Goal: Task Accomplishment & Management: Manage account settings

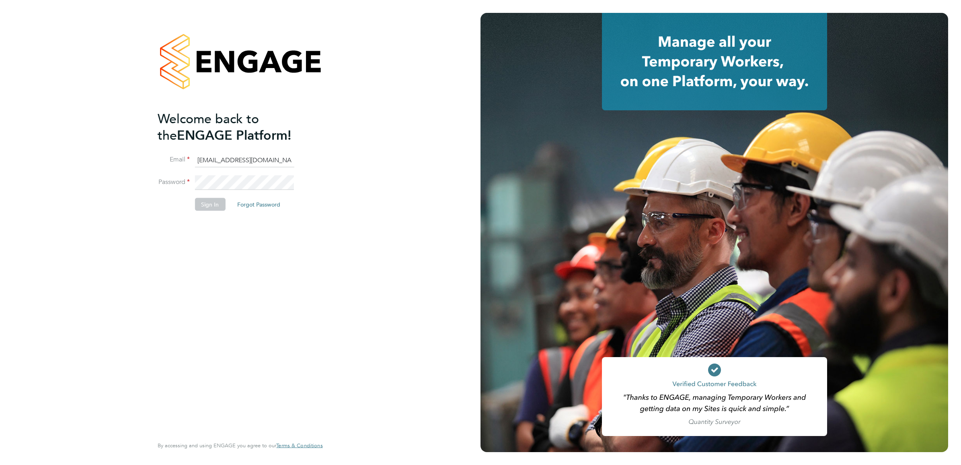
click at [220, 154] on input "ABM@pretiumresourcing.co.uk" at bounding box center [244, 160] width 99 height 14
type input "Sasha.apleona@pretiumresourcing.co.uk"
click at [206, 203] on button "Sign In" at bounding box center [210, 204] width 31 height 13
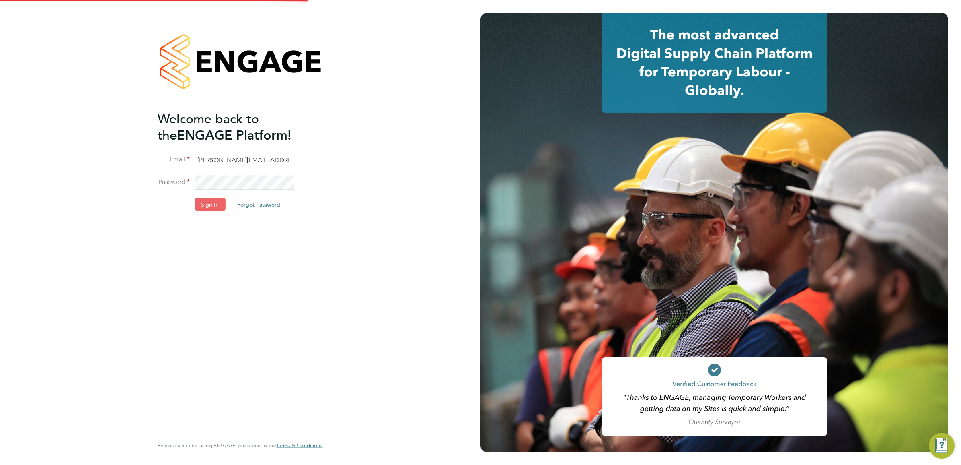
click at [199, 199] on fieldset "Email Sasha.apleona@pretiumresourcing.co.uk Password Sign In Forgot Password" at bounding box center [236, 186] width 157 height 66
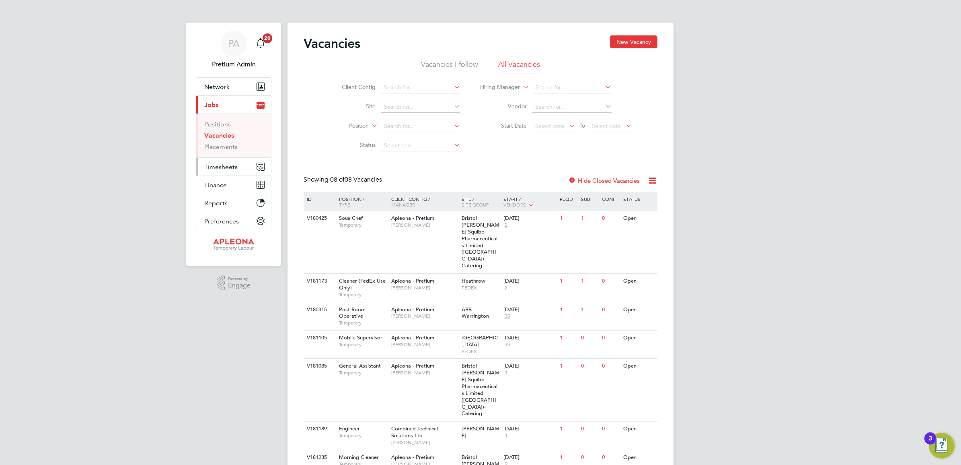
click at [237, 171] on button "Timesheets" at bounding box center [233, 167] width 75 height 18
click at [220, 166] on span "Timesheets" at bounding box center [220, 167] width 33 height 8
click at [218, 144] on link "Timesheets" at bounding box center [220, 142] width 33 height 8
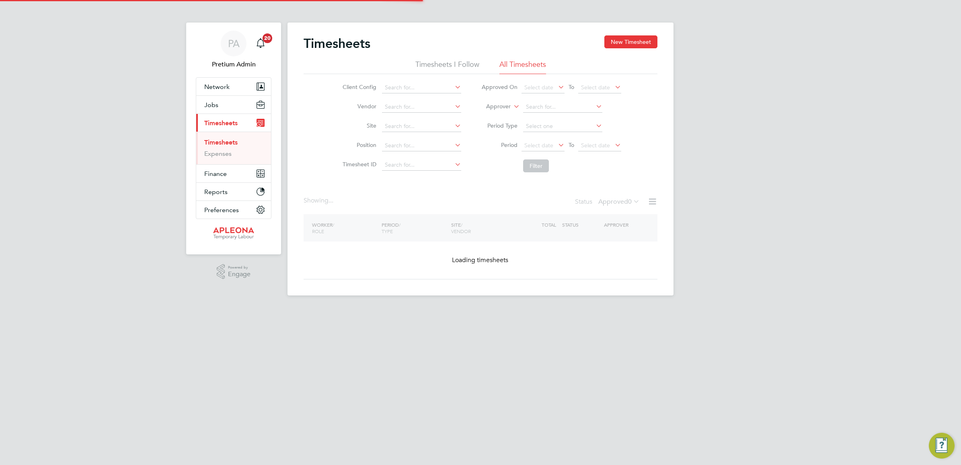
click at [505, 107] on label "Approver" at bounding box center [493, 107] width 36 height 8
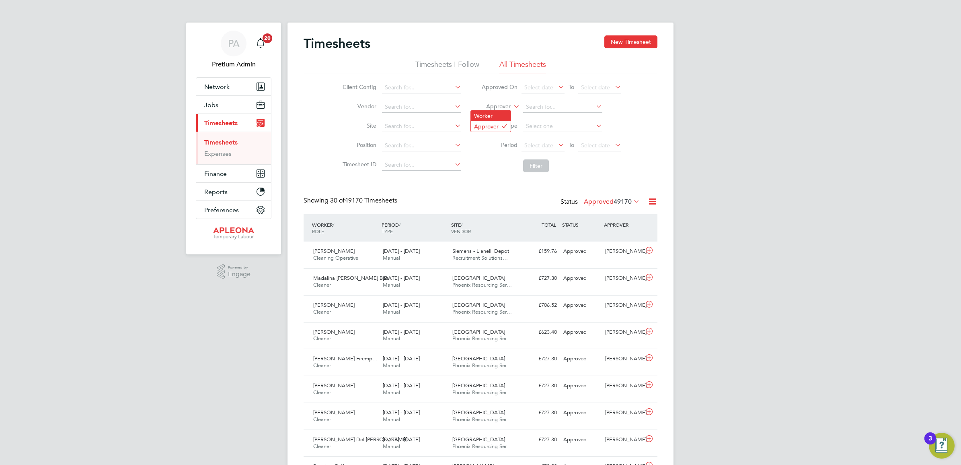
click at [498, 118] on li "Worker" at bounding box center [491, 116] width 40 height 10
click at [556, 107] on input at bounding box center [562, 106] width 79 height 11
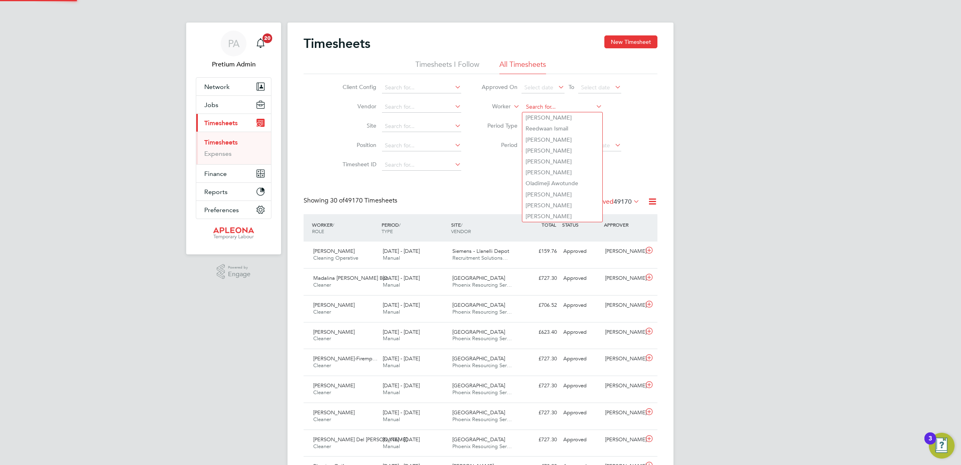
paste input "Deka"
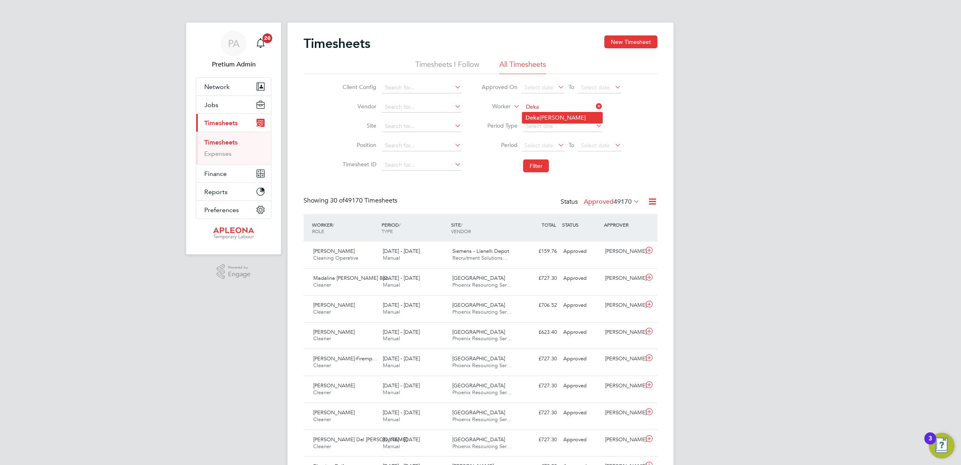
click at [560, 118] on li "Deka Abdulle Mohamed" at bounding box center [563, 117] width 80 height 11
type input "Deka Abdulle Mohamed"
click at [535, 167] on button "Filter" at bounding box center [536, 165] width 26 height 13
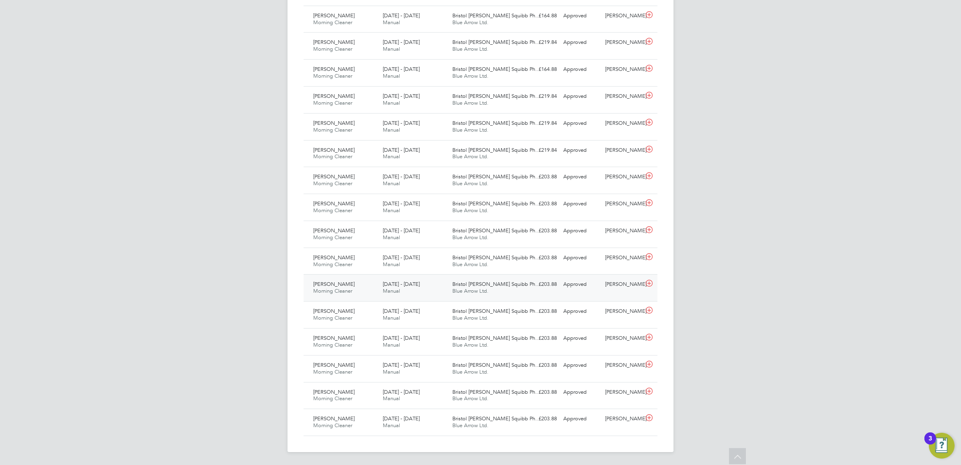
click at [419, 288] on div "22 - 28 Feb 2025 Manual" at bounding box center [415, 288] width 70 height 20
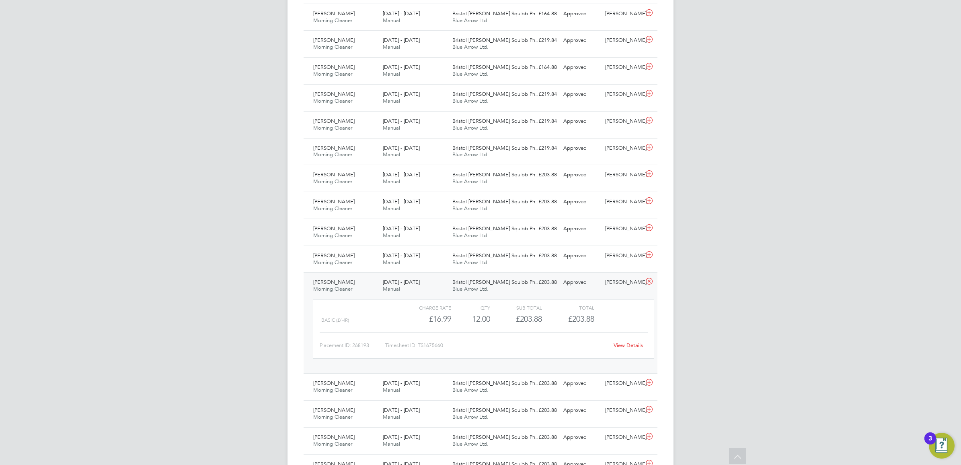
click at [630, 345] on link "View Details" at bounding box center [628, 344] width 29 height 7
click at [419, 72] on div "19 - 25 Apr 2025 Manual" at bounding box center [415, 71] width 70 height 20
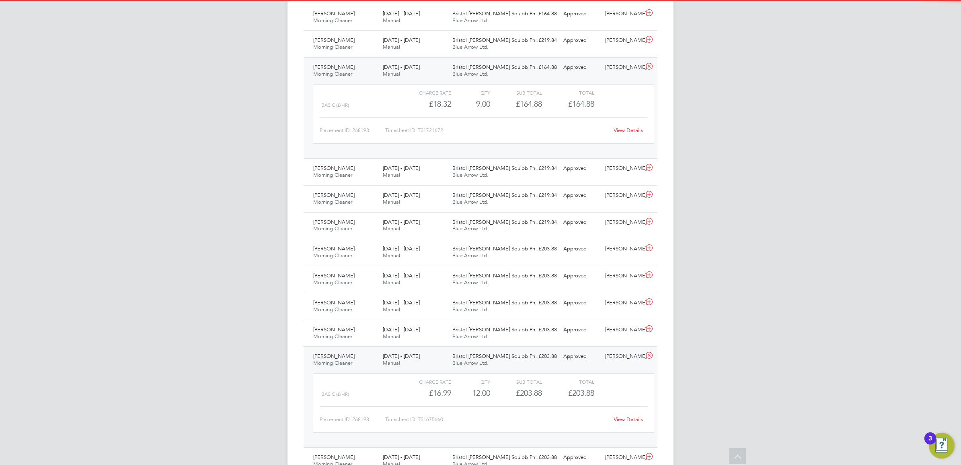
click at [630, 131] on link "View Details" at bounding box center [628, 130] width 29 height 7
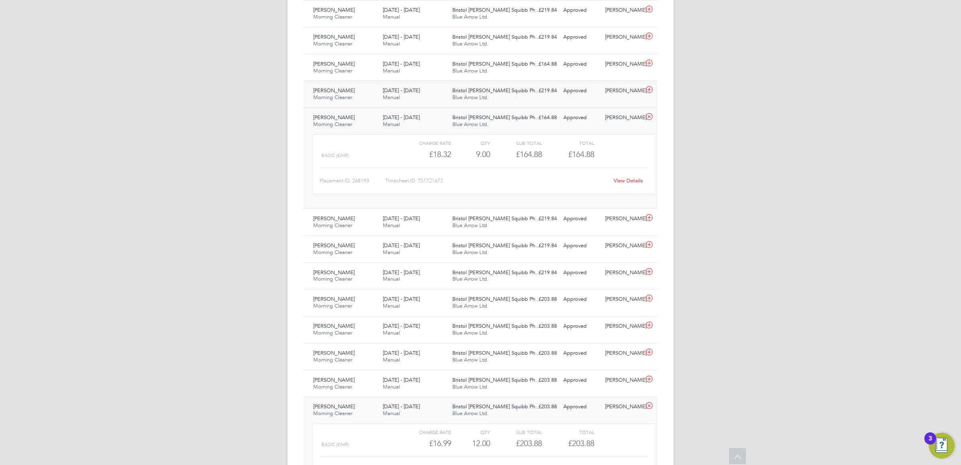
click at [435, 93] on div "26 Apr - 2 May 2025 Manual" at bounding box center [415, 94] width 70 height 20
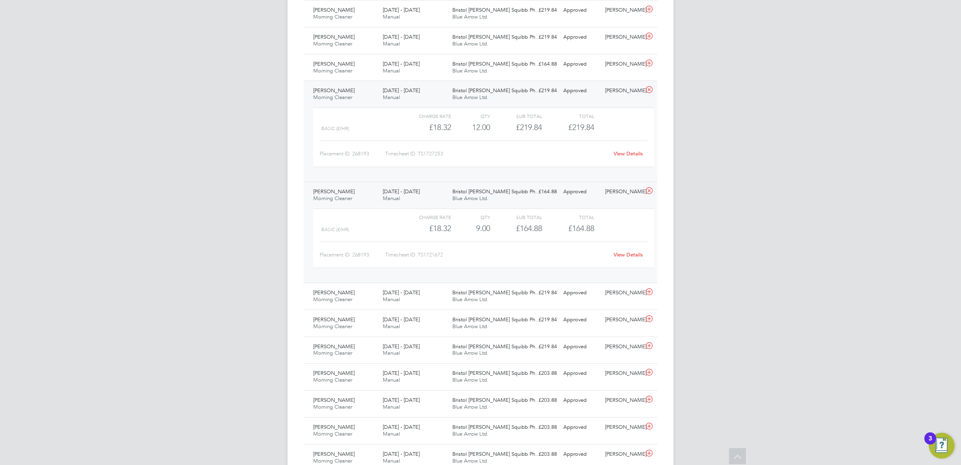
click at [630, 153] on link "View Details" at bounding box center [628, 153] width 29 height 7
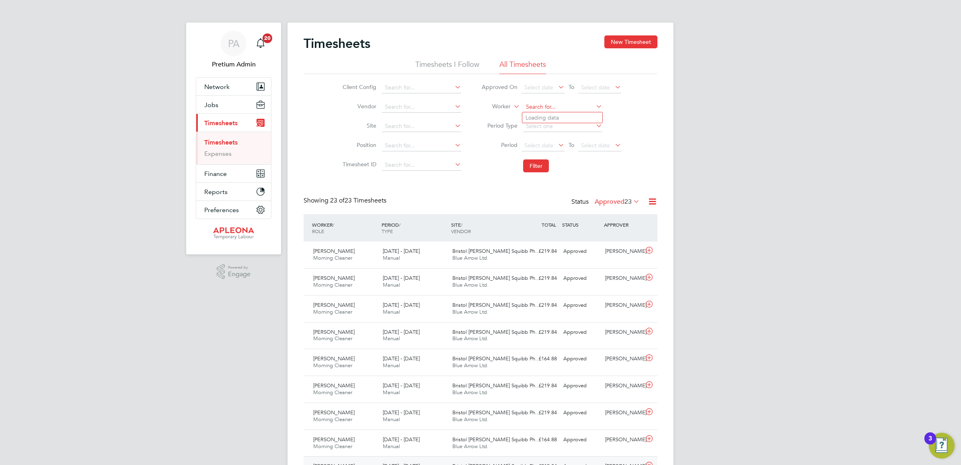
click at [548, 105] on input at bounding box center [562, 106] width 79 height 11
paste input "Harsignranjit"
click at [567, 115] on li "Harsi mranjit Singh Masouen" at bounding box center [563, 117] width 80 height 11
type input "Harsimranjit Singh Masouen"
click at [538, 167] on button "Filter" at bounding box center [536, 165] width 26 height 13
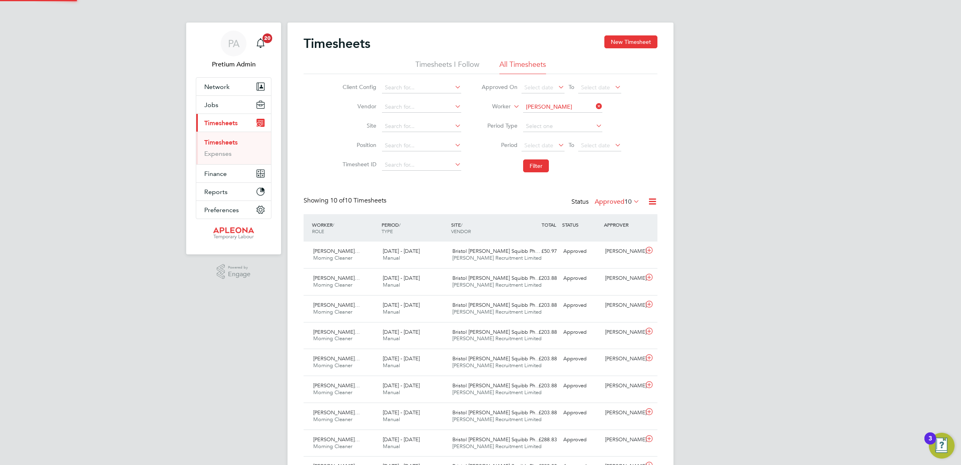
scroll to position [20, 70]
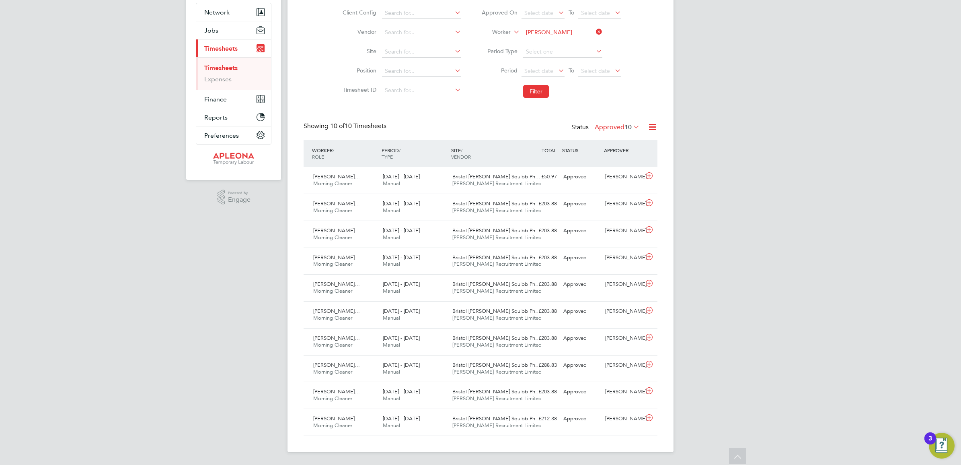
click at [614, 124] on label "Approved 10" at bounding box center [617, 127] width 45 height 8
click at [610, 192] on li "Rejected" at bounding box center [612, 193] width 37 height 11
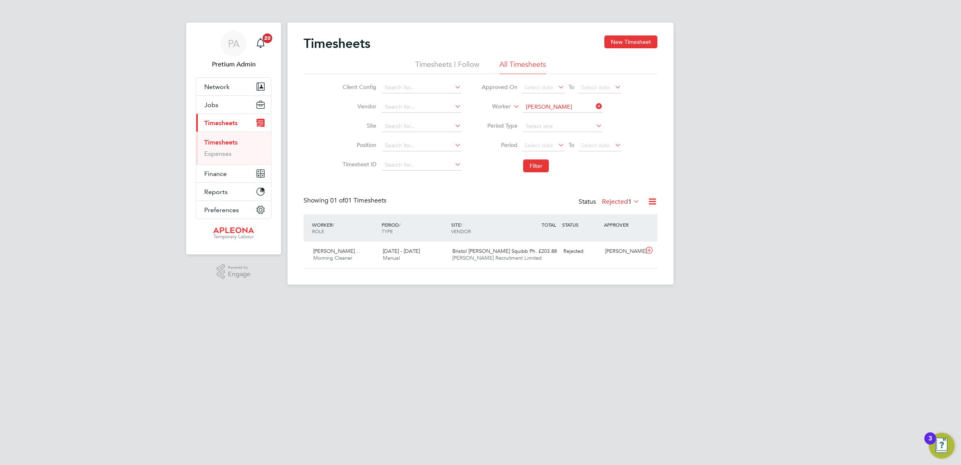
click at [616, 201] on label "Rejected 1" at bounding box center [621, 201] width 38 height 8
click at [625, 251] on li "Approved" at bounding box center [616, 250] width 37 height 11
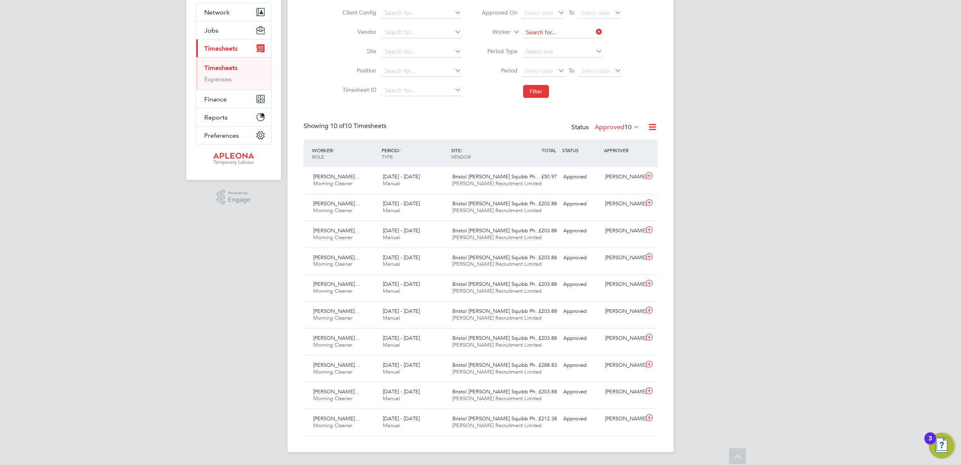
click at [563, 28] on input at bounding box center [562, 32] width 79 height 11
paste input "Beata"
type input "Beata"
click at [541, 33] on input at bounding box center [562, 32] width 79 height 11
paste input "Samaira"
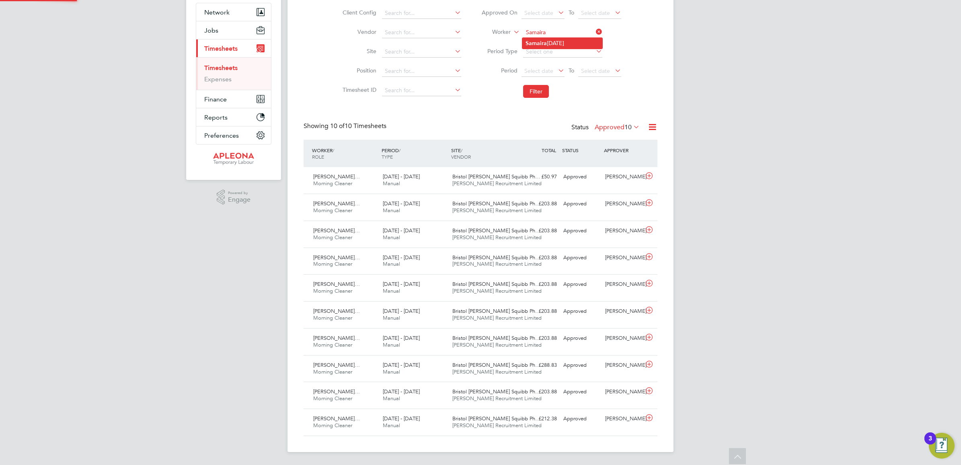
click at [560, 43] on li "Samaira Raja" at bounding box center [563, 43] width 80 height 11
type input "Samaira Raja"
click at [534, 91] on button "Filter" at bounding box center [536, 91] width 26 height 13
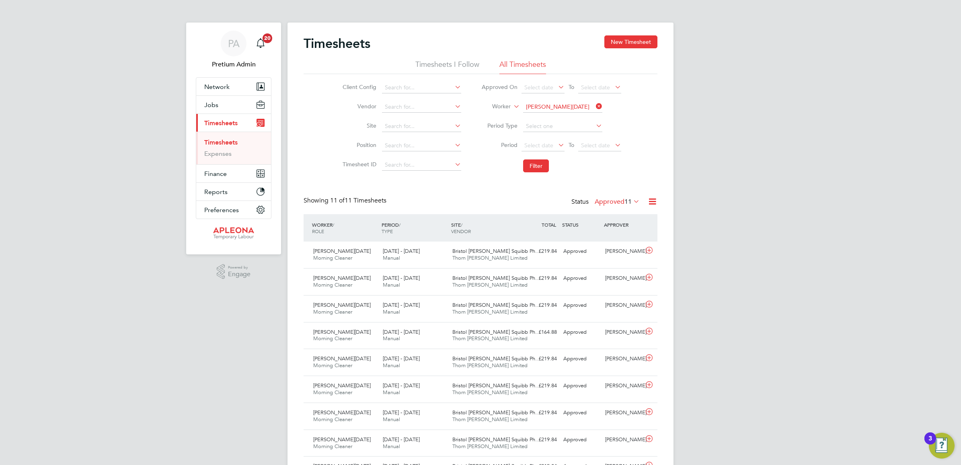
click at [618, 206] on div "Status Approved 11" at bounding box center [607, 201] width 70 height 11
click at [604, 200] on label "Approved 11" at bounding box center [617, 201] width 45 height 8
click at [449, 214] on div "Showing 11 of 11 Timesheets Status Approved 11" at bounding box center [481, 205] width 354 height 18
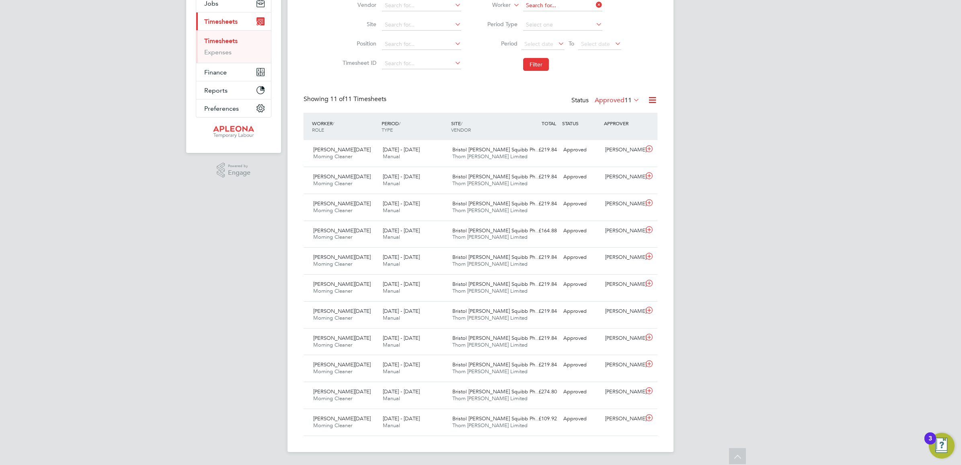
click at [543, 3] on input at bounding box center [562, 5] width 79 height 11
paste input "Joao"
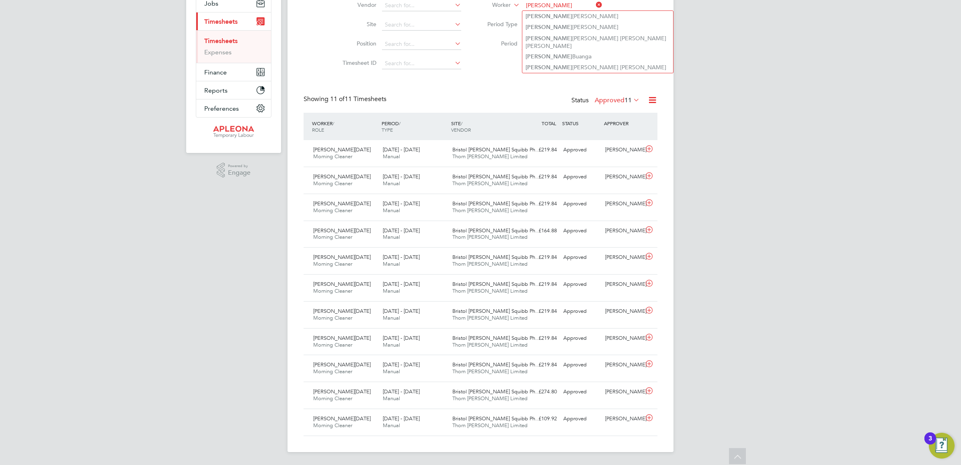
type input "Joao"
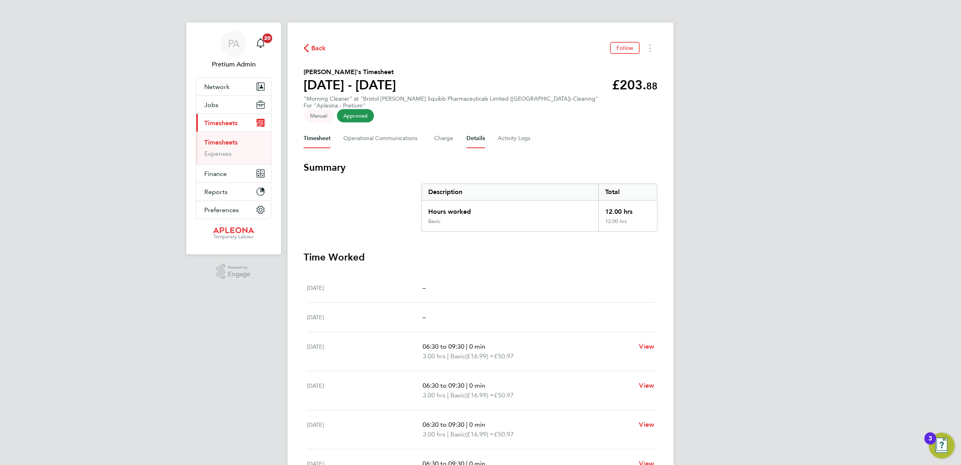
click at [471, 129] on button "Details" at bounding box center [476, 138] width 19 height 19
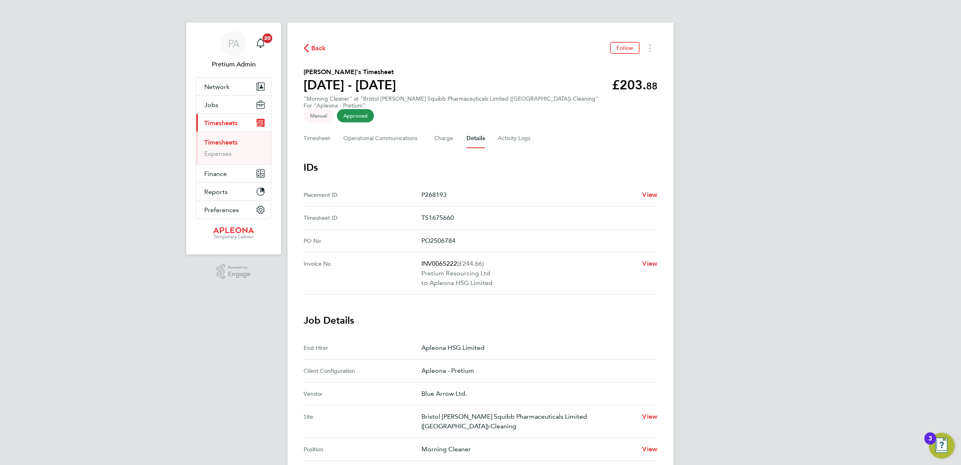
click at [434, 252] on No "Invoice No INV0065222 (£244.66) Pretium Resourcing Ltd to Apleona HSG Limited V…" at bounding box center [481, 273] width 354 height 42
copy p "INV0065222"
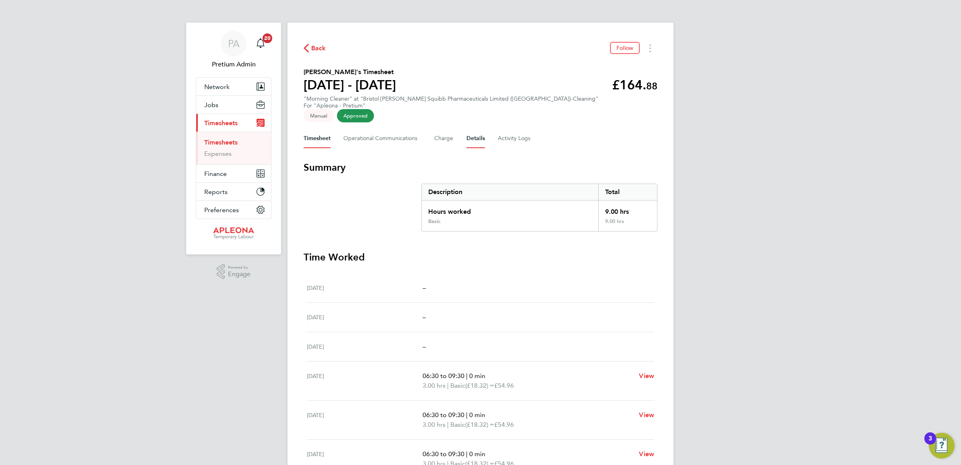
click at [476, 129] on button "Details" at bounding box center [476, 138] width 19 height 19
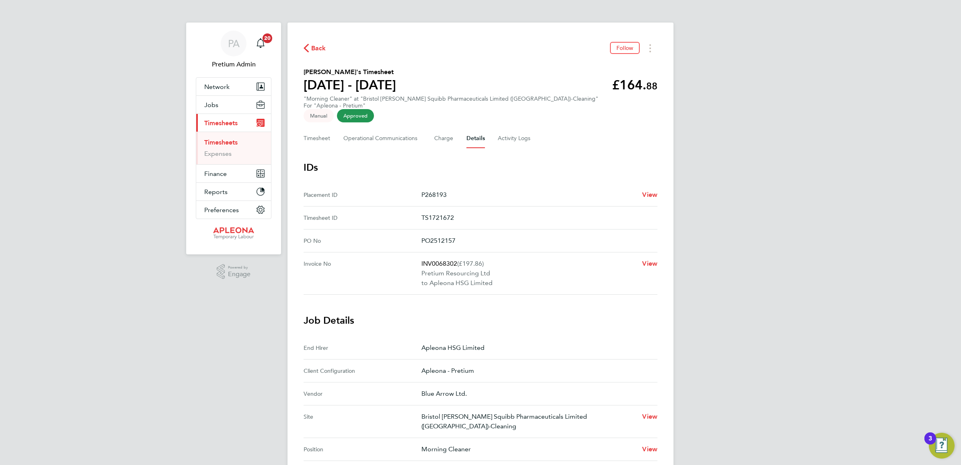
click at [445, 259] on p "INV0068302 (£197.86)" at bounding box center [529, 264] width 214 height 10
copy p "INV0068302"
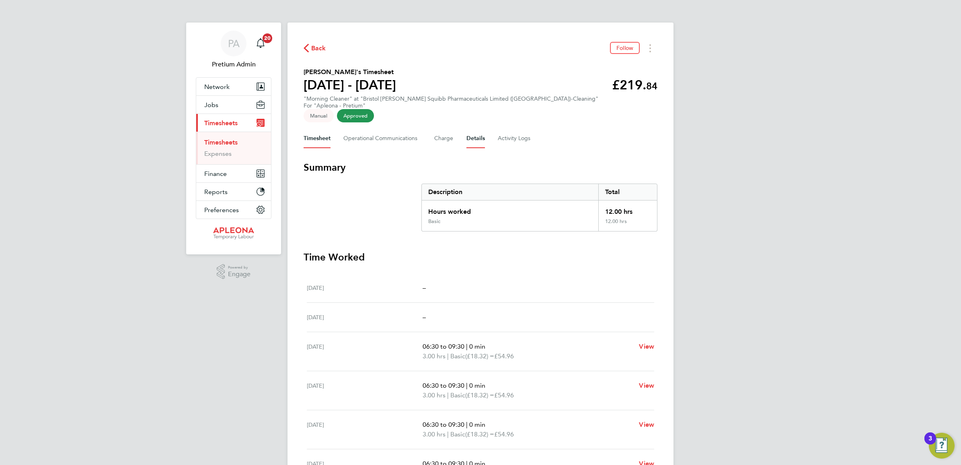
click at [475, 132] on button "Details" at bounding box center [476, 138] width 19 height 19
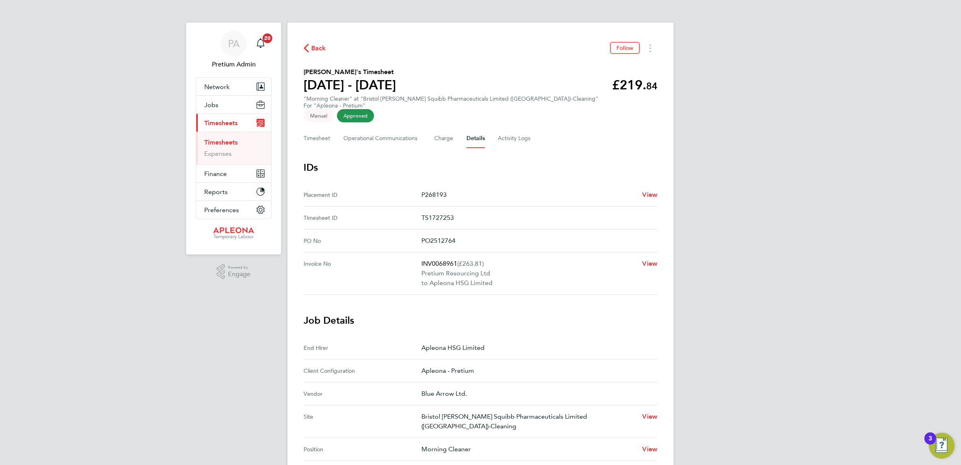
click at [444, 259] on p "INV0068961 (£263.81)" at bounding box center [529, 264] width 214 height 10
drag, startPoint x: 444, startPoint y: 250, endPoint x: 538, endPoint y: 283, distance: 99.7
click at [538, 283] on No "Invoice No INV0068961 (£263.81) Pretium Resourcing Ltd to Apleona HSG Limited V…" at bounding box center [481, 273] width 354 height 42
click at [441, 259] on p "INV0068961 (£263.81)" at bounding box center [529, 264] width 214 height 10
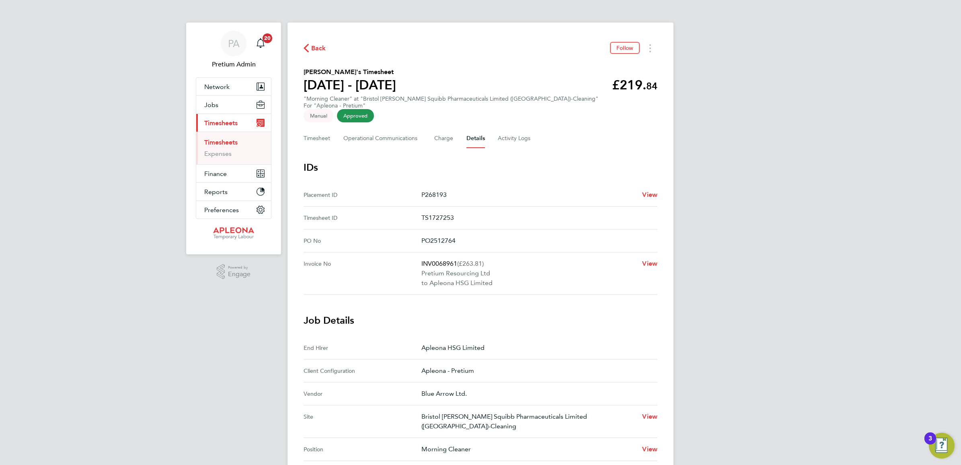
click at [441, 259] on p "INV0068961 (£263.81)" at bounding box center [529, 264] width 214 height 10
copy p "INV0068961"
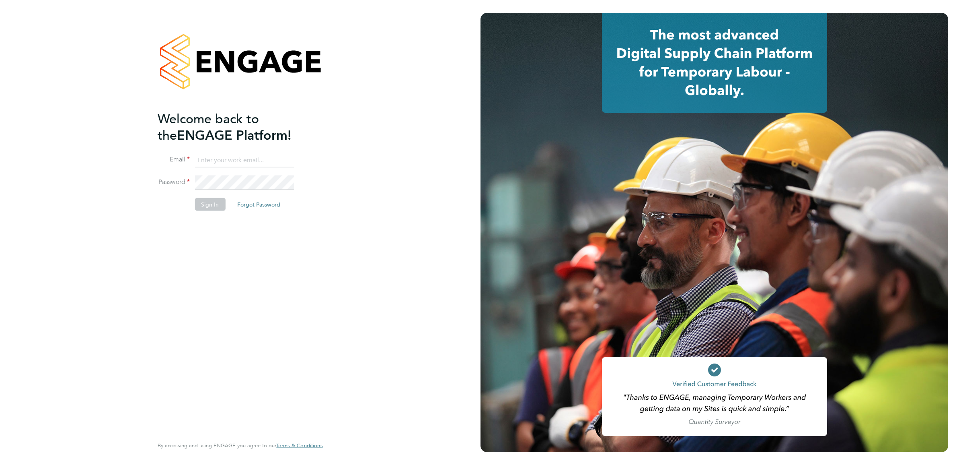
type input "[PERSON_NAME][EMAIL_ADDRESS][DOMAIN_NAME]"
click at [202, 204] on button "Sign In" at bounding box center [210, 204] width 31 height 13
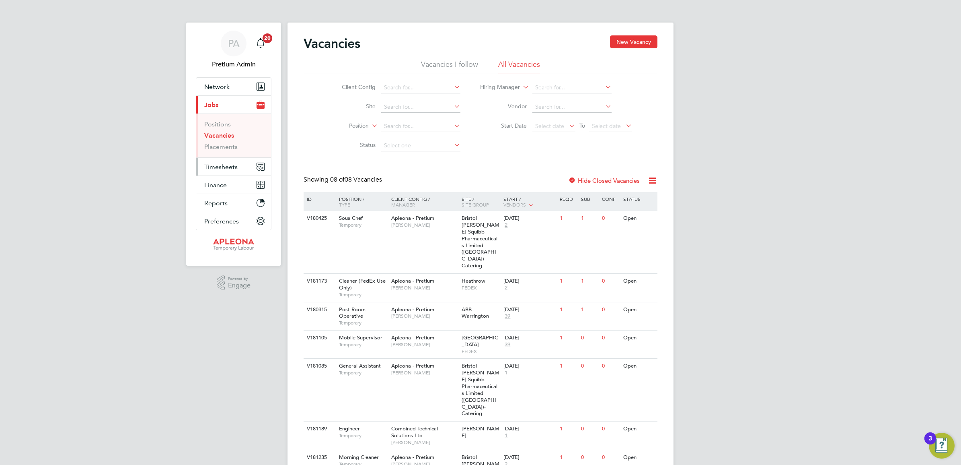
drag, startPoint x: 243, startPoint y: 171, endPoint x: 247, endPoint y: 170, distance: 4.2
click at [243, 171] on button "Timesheets" at bounding box center [233, 167] width 75 height 18
drag, startPoint x: 226, startPoint y: 142, endPoint x: 277, endPoint y: 145, distance: 50.8
click at [226, 142] on link "Timesheets" at bounding box center [220, 142] width 33 height 8
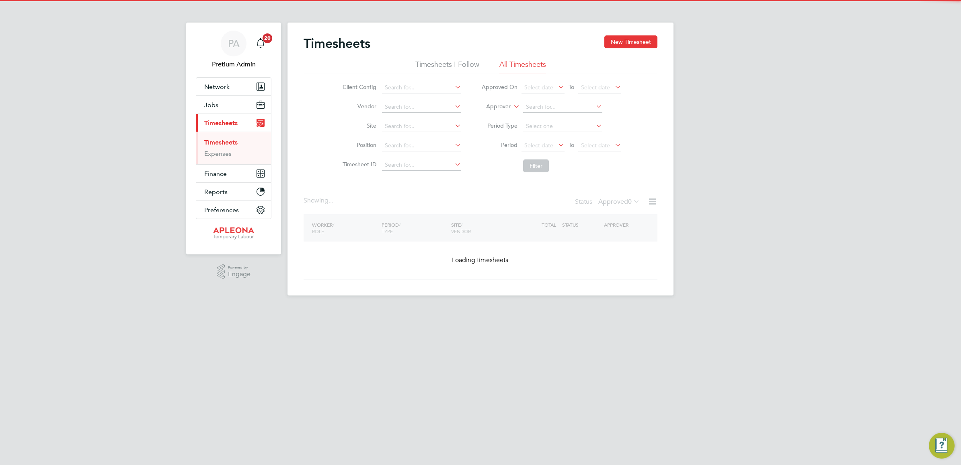
click at [507, 108] on label "Approver" at bounding box center [493, 107] width 36 height 8
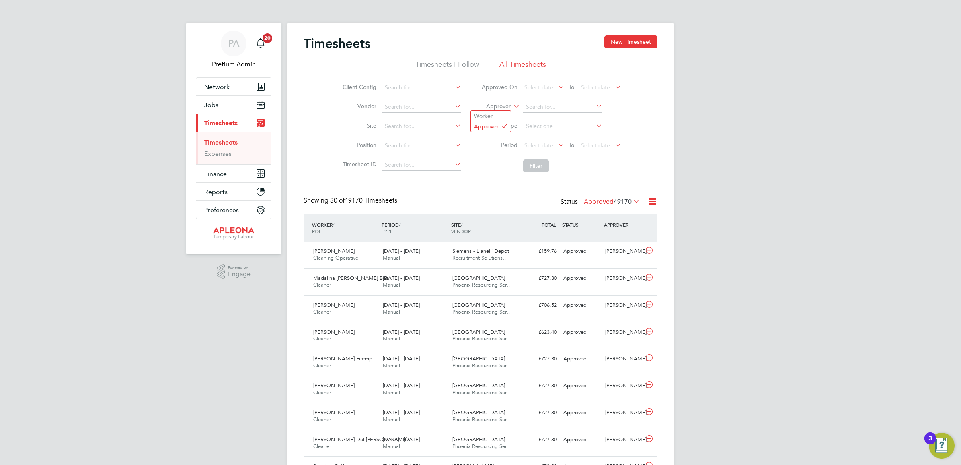
click at [498, 115] on li "Worker" at bounding box center [491, 116] width 40 height 10
click at [564, 109] on input at bounding box center [562, 106] width 79 height 11
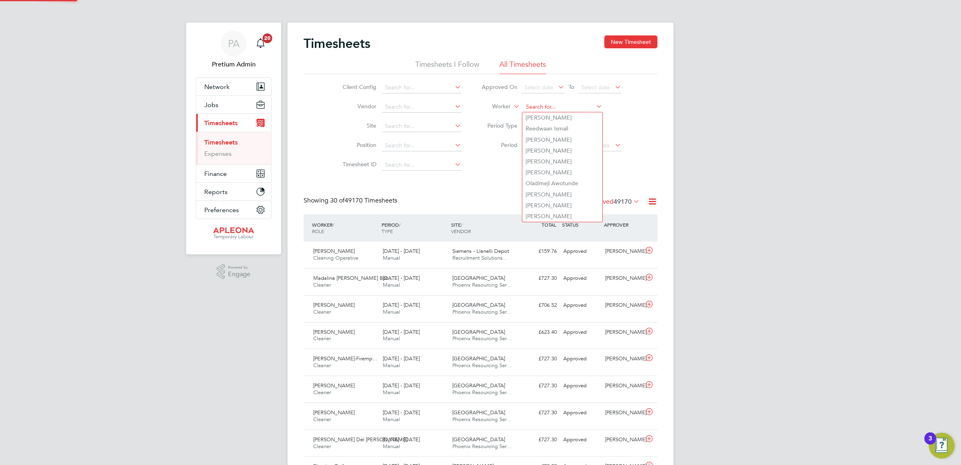
paste input "Beata"
click at [573, 157] on li "Beata Zembik" at bounding box center [563, 160] width 80 height 11
type input "Beata Zembik"
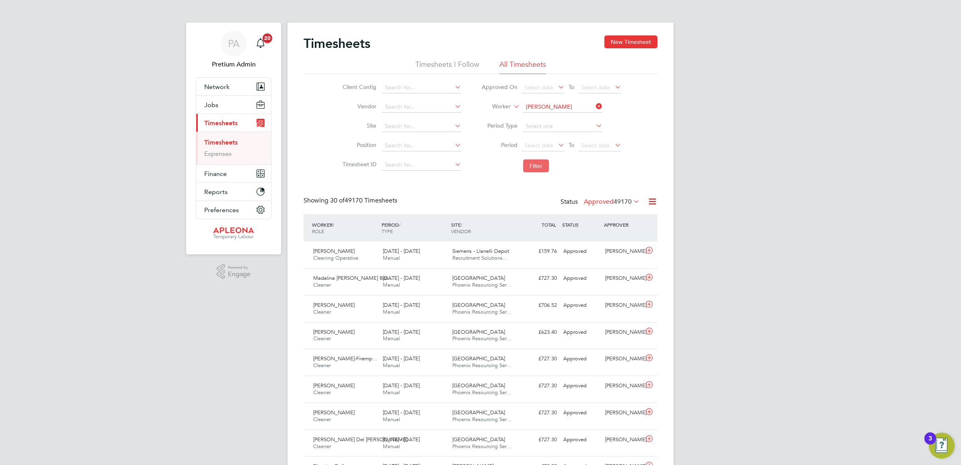
click at [538, 167] on button "Filter" at bounding box center [536, 165] width 26 height 13
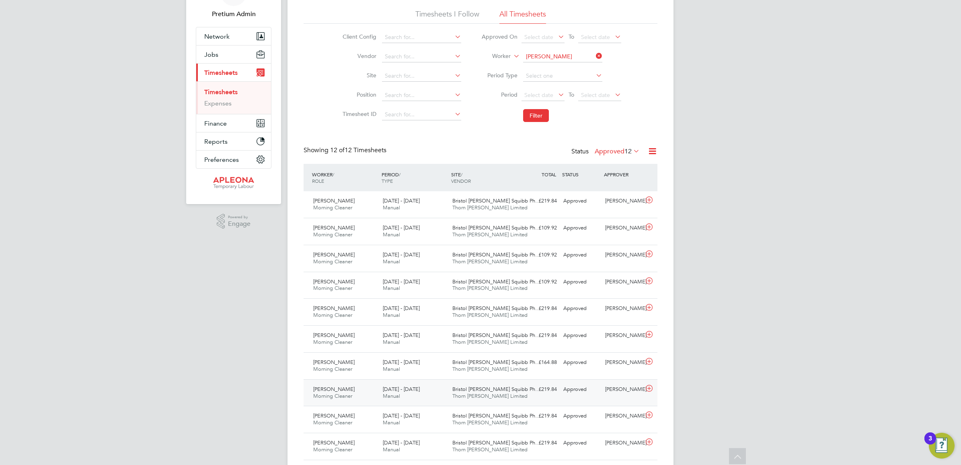
click at [427, 398] on div "26 Apr - 2 May 2025 Manual" at bounding box center [415, 393] width 70 height 20
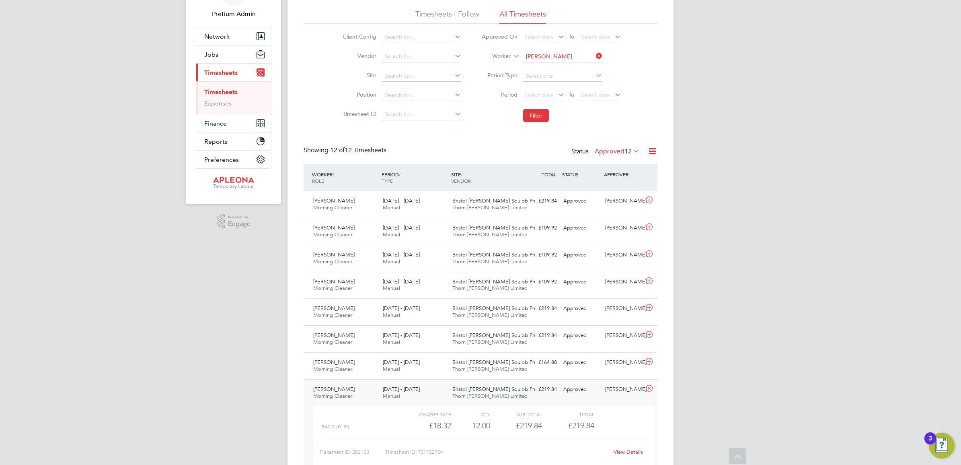
click at [630, 451] on link "View Details" at bounding box center [628, 451] width 29 height 7
click at [543, 53] on input at bounding box center [562, 56] width 79 height 11
paste input "Michael"
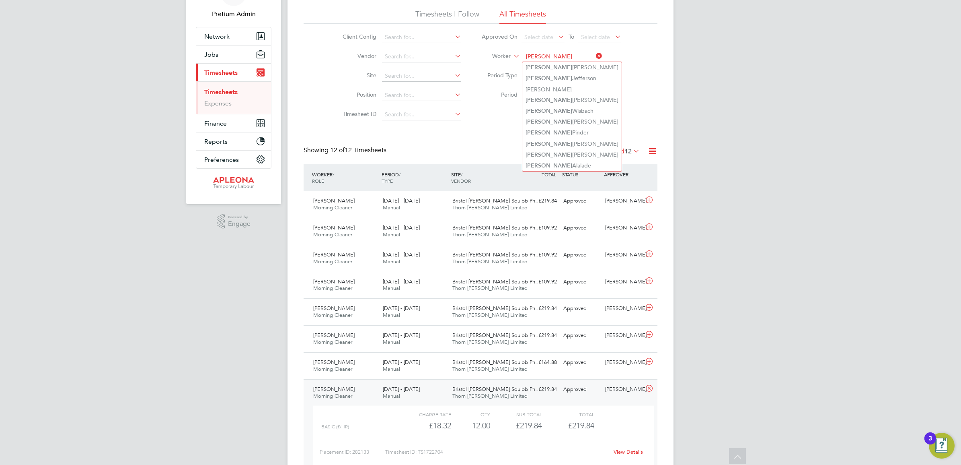
drag, startPoint x: 556, startPoint y: 56, endPoint x: 525, endPoint y: 59, distance: 30.7
click at [528, 58] on input "Michael" at bounding box center [562, 56] width 79 height 11
drag, startPoint x: 542, startPoint y: 56, endPoint x: 505, endPoint y: 55, distance: 37.0
click at [505, 55] on li "Worker Mensah" at bounding box center [551, 56] width 160 height 19
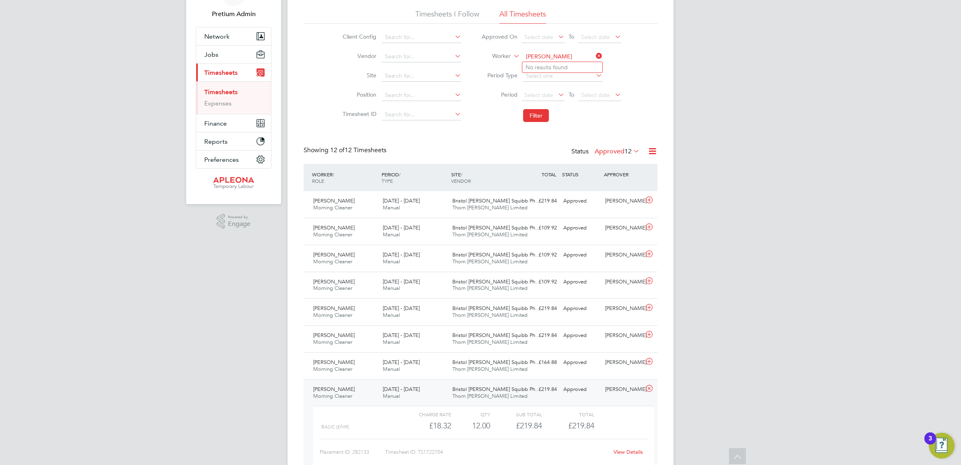
drag, startPoint x: 560, startPoint y: 54, endPoint x: 503, endPoint y: 51, distance: 57.2
click at [503, 51] on li "Worker michael me" at bounding box center [551, 56] width 160 height 19
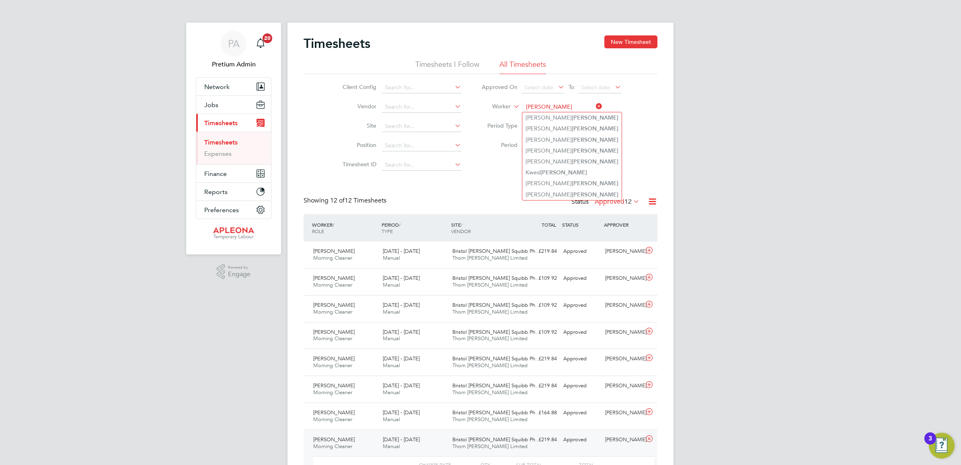
type input "mensah"
click at [638, 167] on div "Client Config Vendor Site Position Timesheet ID Approved On Select date To Sele…" at bounding box center [481, 125] width 354 height 102
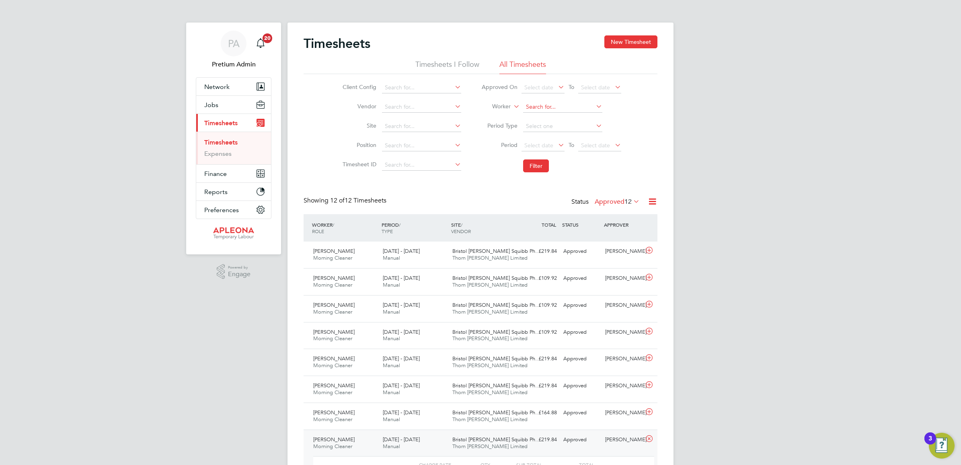
click at [528, 107] on input at bounding box center [562, 106] width 79 height 11
paste input "Deka"
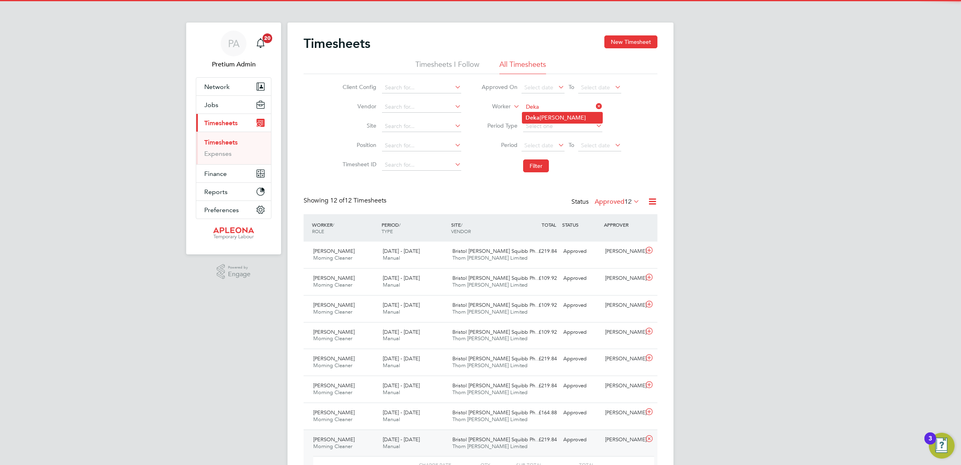
click at [564, 116] on li "Deka Abdulle Mohamed" at bounding box center [563, 117] width 80 height 11
type input "Deka Abdulle Mohamed"
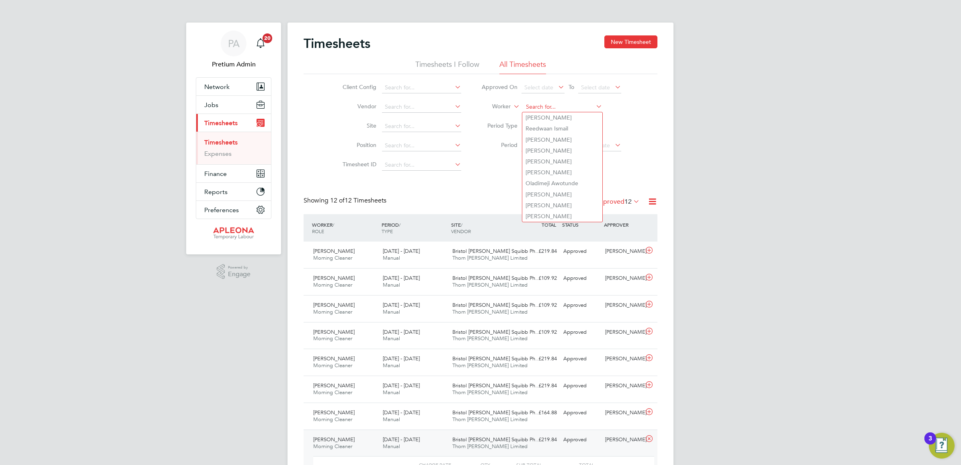
click at [542, 104] on input at bounding box center [562, 106] width 79 height 11
paste input "Joshua"
type input "Paulin Petkov"
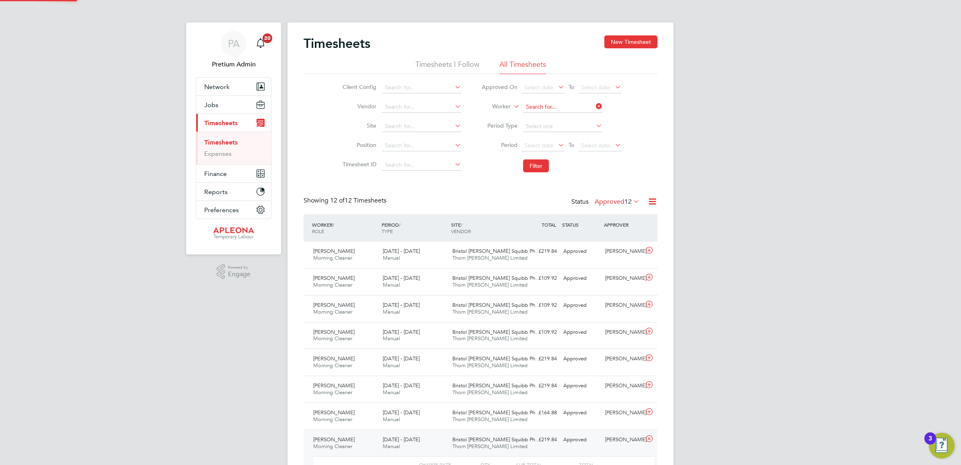
click at [545, 104] on input at bounding box center [562, 106] width 79 height 11
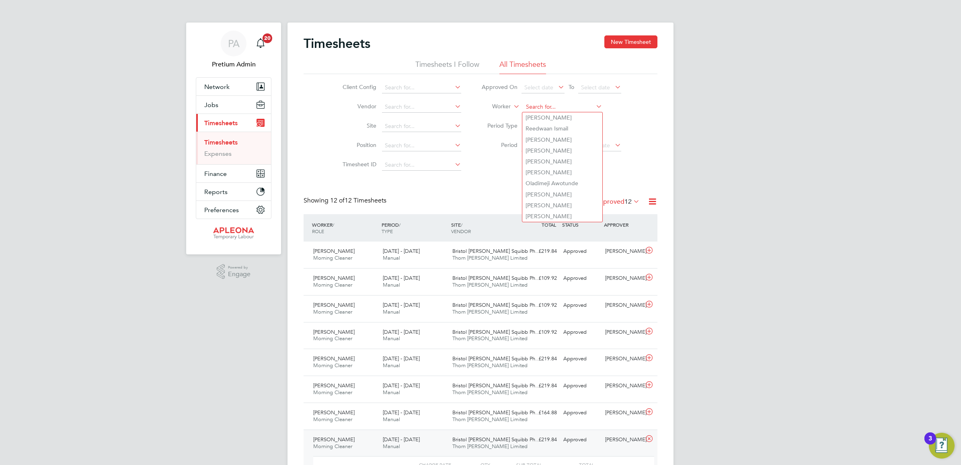
paste input "Joshua"
drag, startPoint x: 550, startPoint y: 107, endPoint x: 477, endPoint y: 103, distance: 73.3
click at [488, 104] on li "Worker Joshua" at bounding box center [551, 106] width 160 height 19
drag, startPoint x: 547, startPoint y: 103, endPoint x: 499, endPoint y: 104, distance: 48.3
click at [508, 104] on li "Worker gill" at bounding box center [551, 106] width 160 height 19
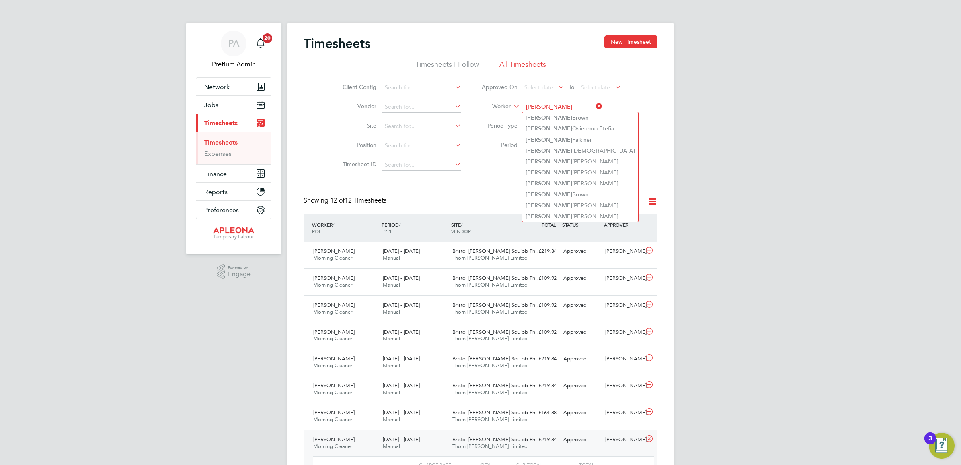
type input "joshua"
click at [646, 161] on div "Client Config Vendor Site Position Timesheet ID Approved On Select date To Sele…" at bounding box center [481, 125] width 354 height 102
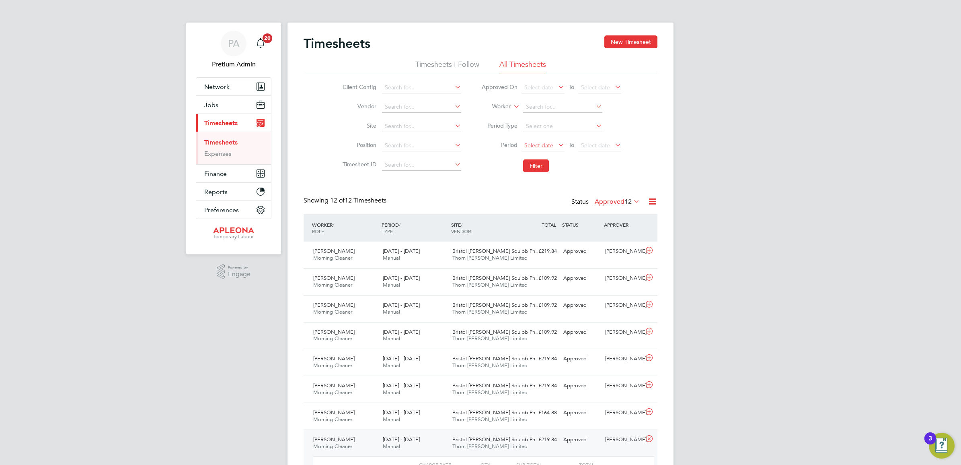
click at [548, 142] on span "Select date" at bounding box center [539, 145] width 29 height 7
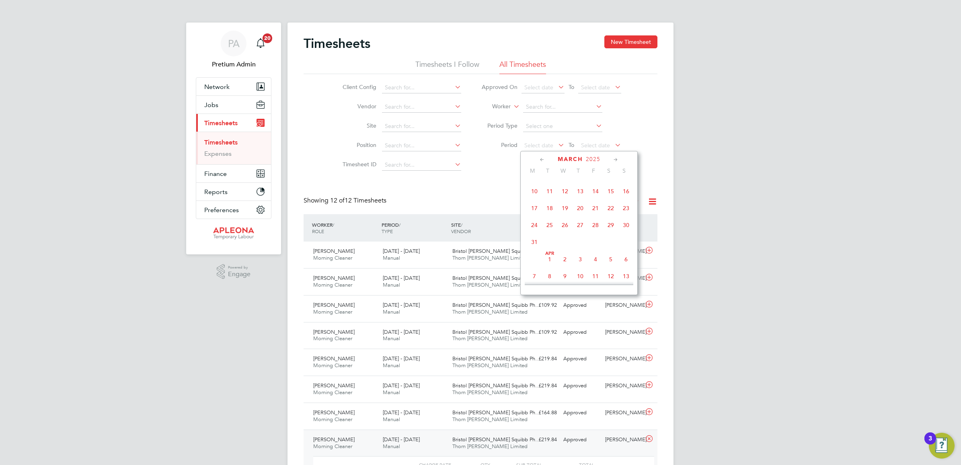
scroll to position [116, 0]
click at [548, 264] on span "Apr 1" at bounding box center [549, 259] width 15 height 15
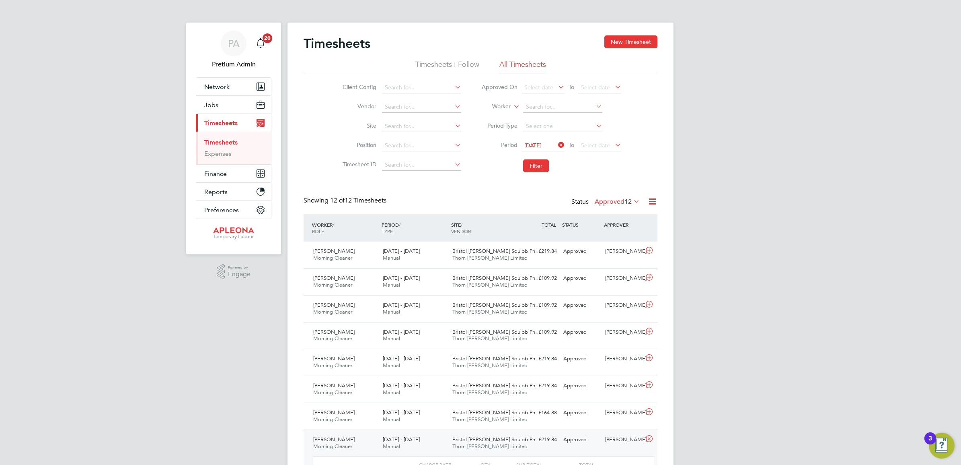
click at [537, 165] on button "Filter" at bounding box center [536, 165] width 26 height 13
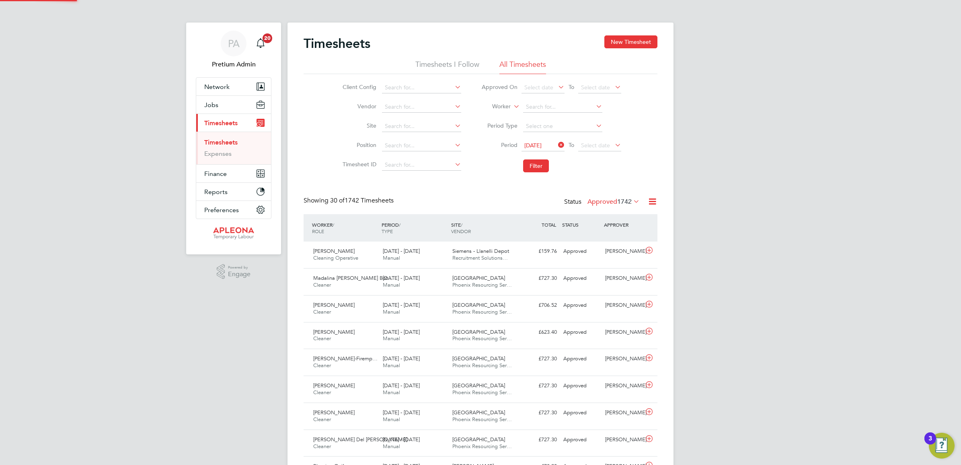
scroll to position [20, 70]
click at [648, 201] on icon at bounding box center [653, 201] width 10 height 10
click at [617, 232] on li "Download Timesheets Report" at bounding box center [602, 236] width 107 height 11
drag, startPoint x: 654, startPoint y: 246, endPoint x: 662, endPoint y: 189, distance: 57.6
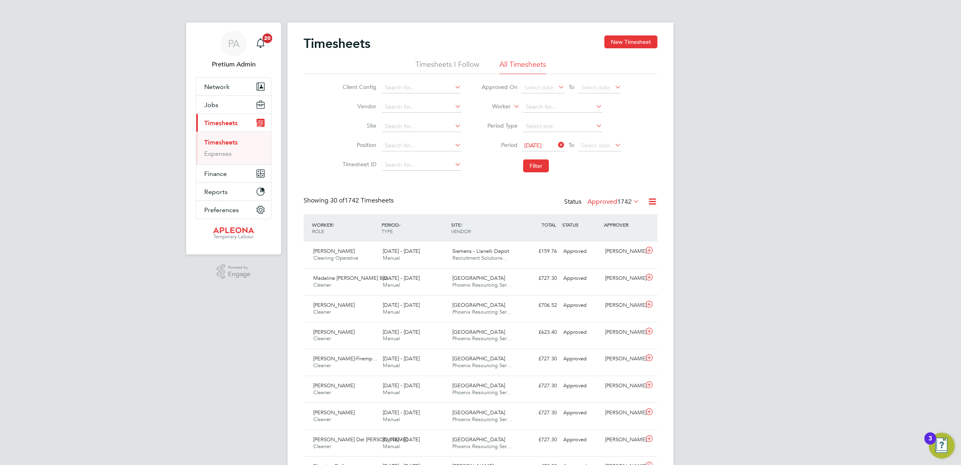
click at [654, 201] on icon at bounding box center [653, 201] width 10 height 10
click at [606, 237] on li "Download Timesheets Report" at bounding box center [602, 236] width 107 height 11
click at [557, 143] on icon at bounding box center [557, 144] width 0 height 11
click at [538, 107] on input at bounding box center [562, 106] width 79 height 11
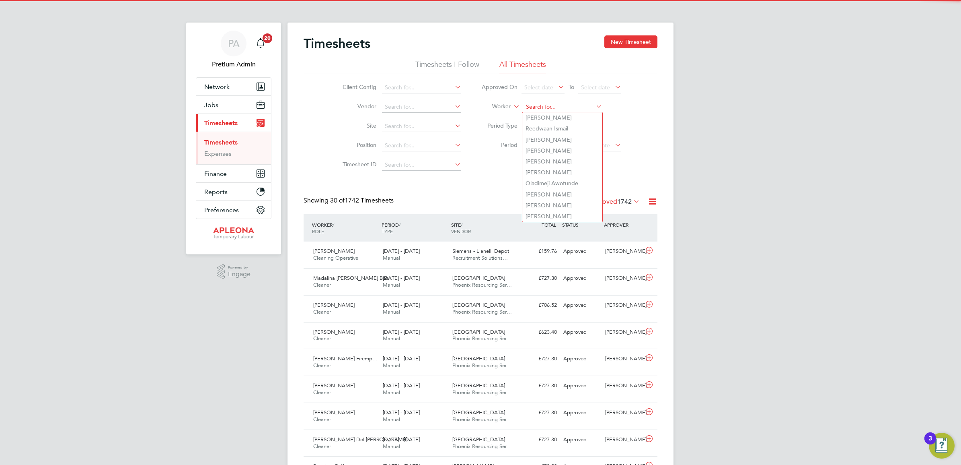
paste input "TS1723692"
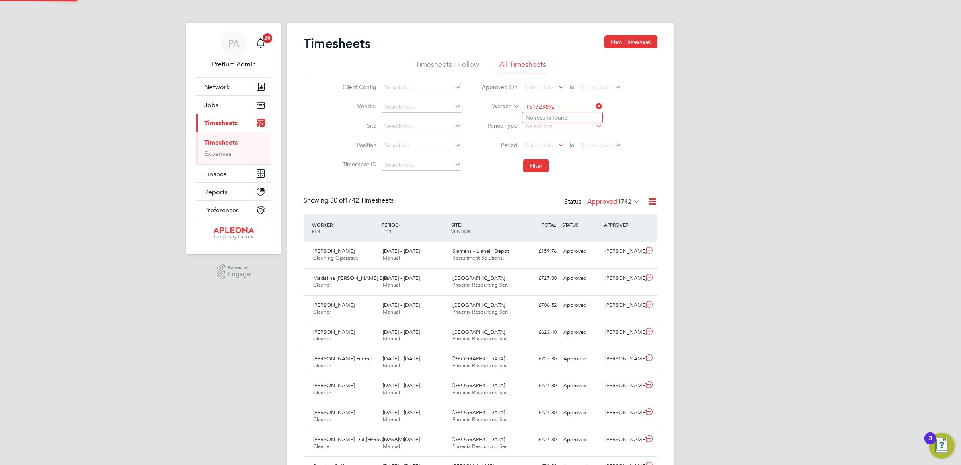
type input "TS1723692"
click at [411, 165] on input at bounding box center [421, 164] width 79 height 11
paste input "TS1723692"
type input "TS1723692"
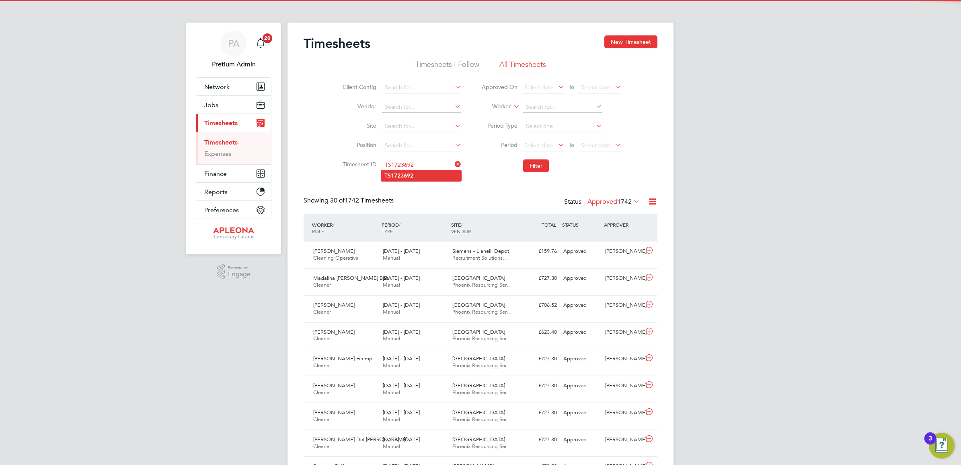
click at [413, 178] on b "TS1723692" at bounding box center [399, 175] width 29 height 7
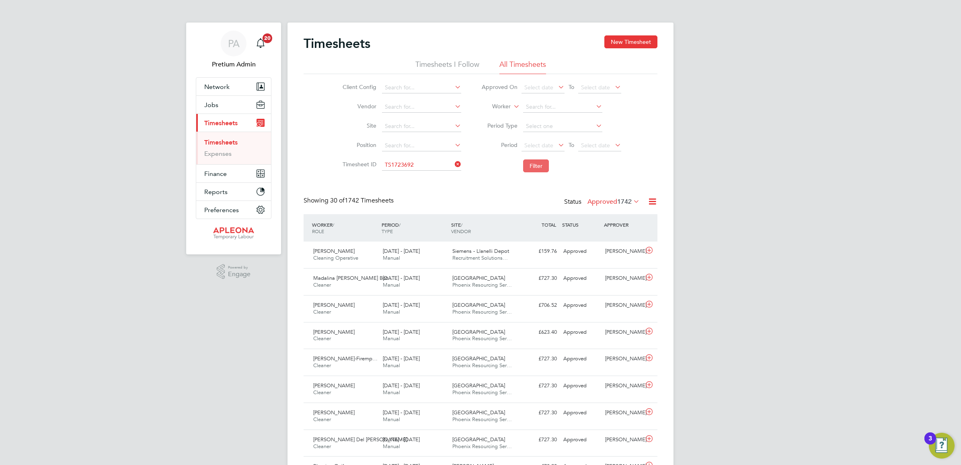
click at [539, 166] on button "Filter" at bounding box center [536, 165] width 26 height 13
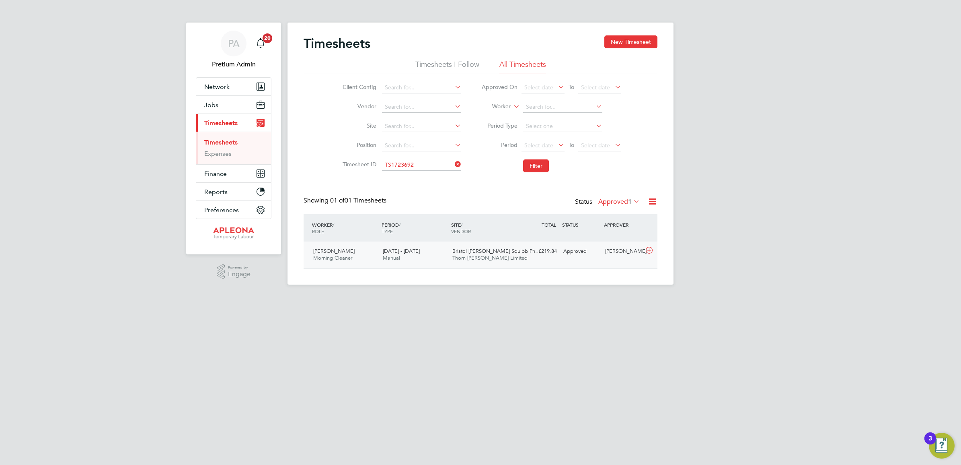
click at [537, 250] on div "£219.84 Approved" at bounding box center [539, 251] width 42 height 13
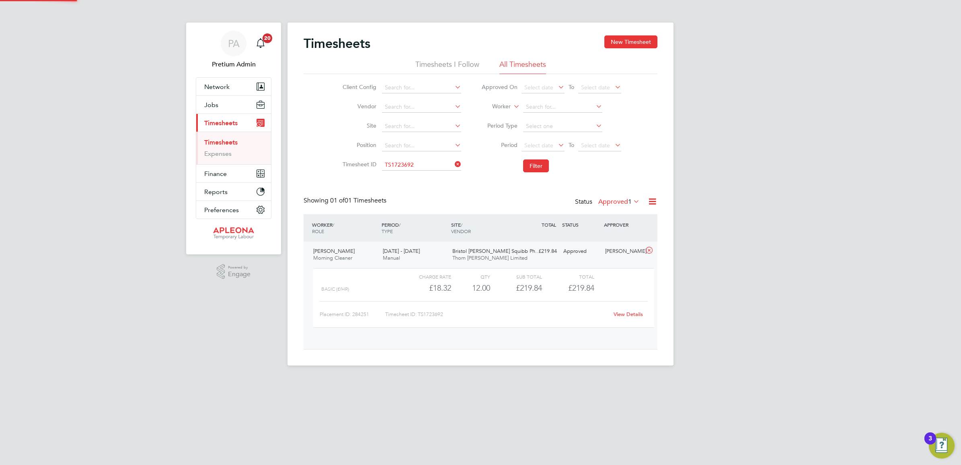
scroll to position [13, 78]
click at [623, 314] on link "View Details" at bounding box center [628, 314] width 29 height 7
click at [414, 167] on input at bounding box center [421, 164] width 79 height 11
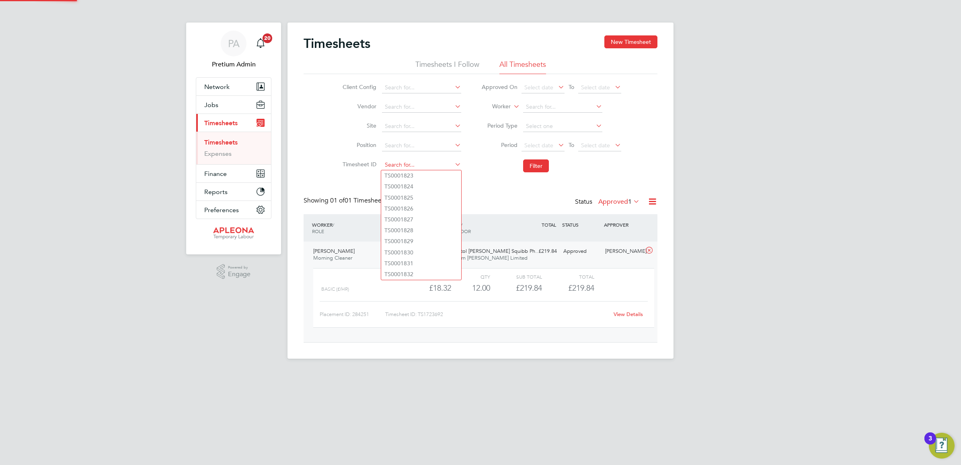
paste input "TS1806412"
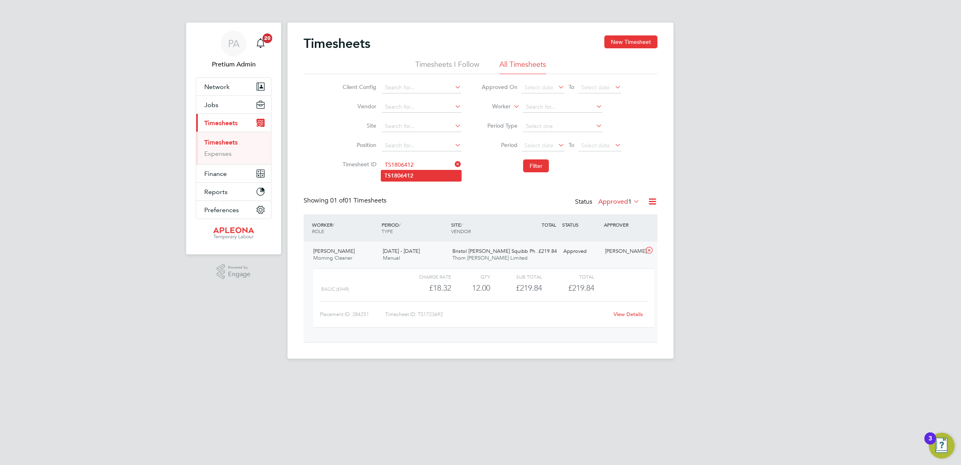
type input "TS1806412"
click at [420, 176] on li "TS1806412" at bounding box center [421, 175] width 80 height 11
click at [526, 169] on button "Filter" at bounding box center [536, 165] width 26 height 13
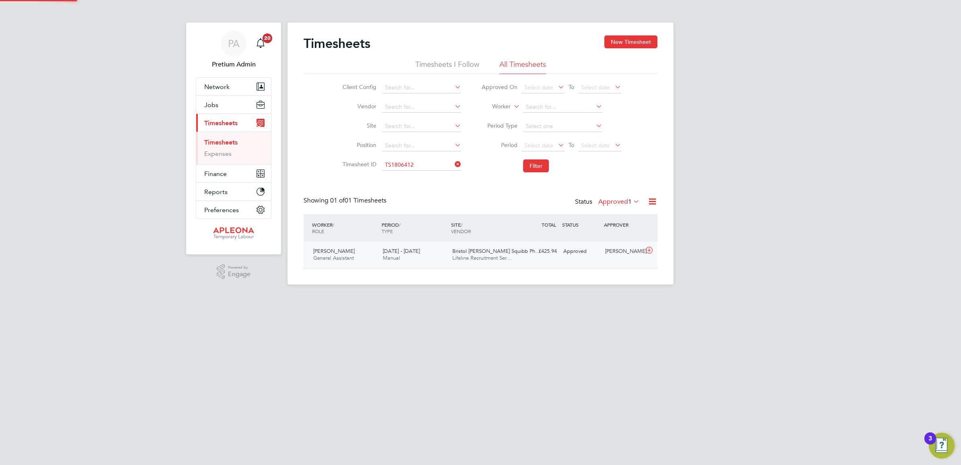
scroll to position [20, 70]
click at [517, 259] on div "Bristol Myers Squibb Ph… Lifeline Recruitment Ser…" at bounding box center [484, 255] width 70 height 20
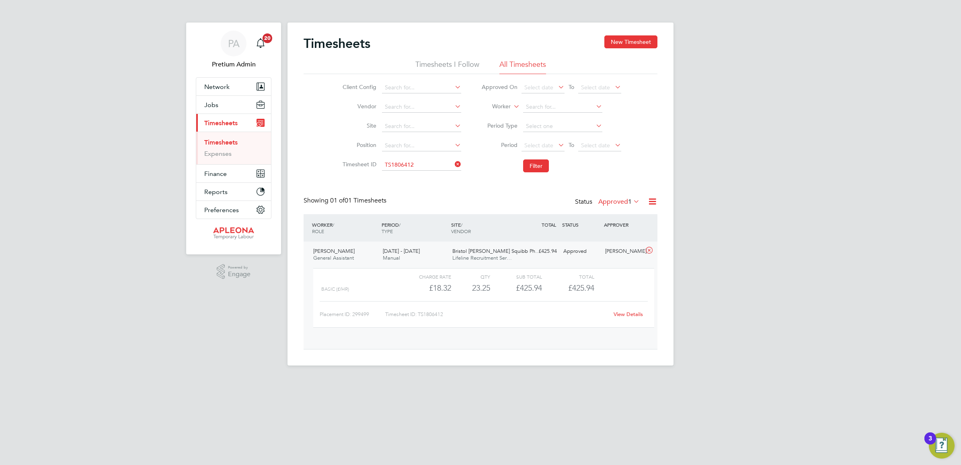
scroll to position [13, 78]
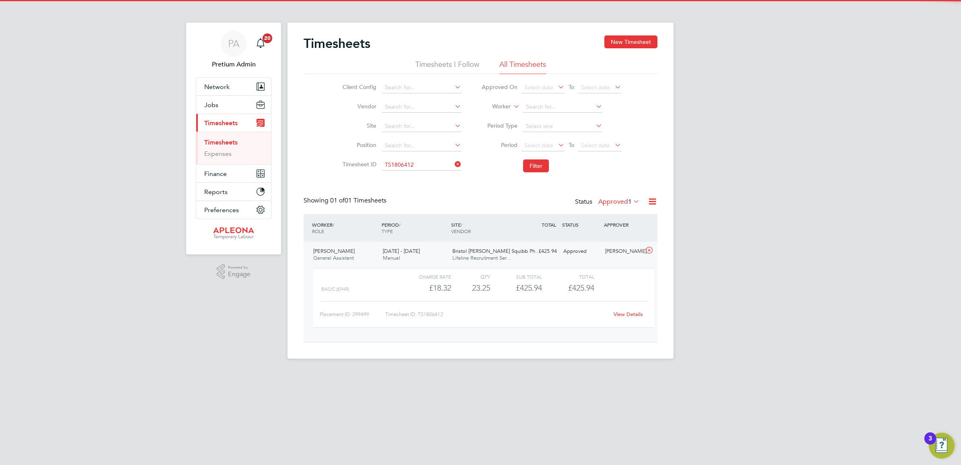
click at [634, 313] on link "View Details" at bounding box center [628, 314] width 29 height 7
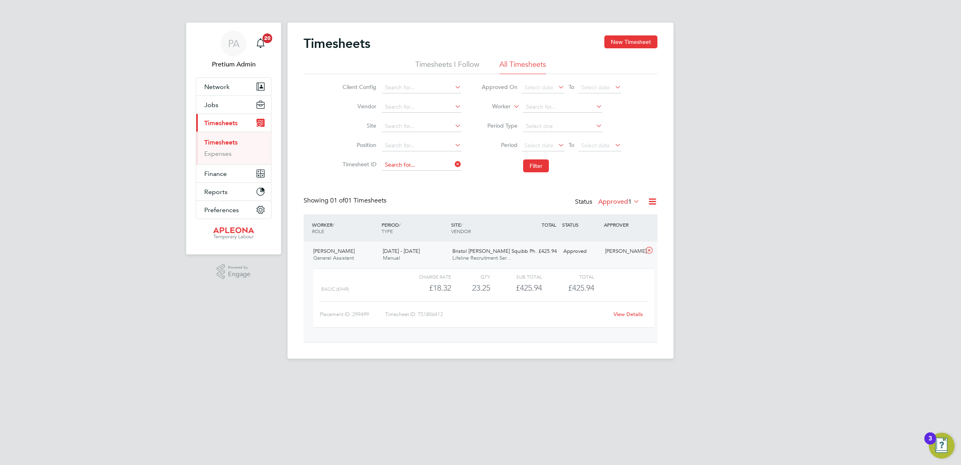
click at [399, 163] on input at bounding box center [421, 164] width 79 height 11
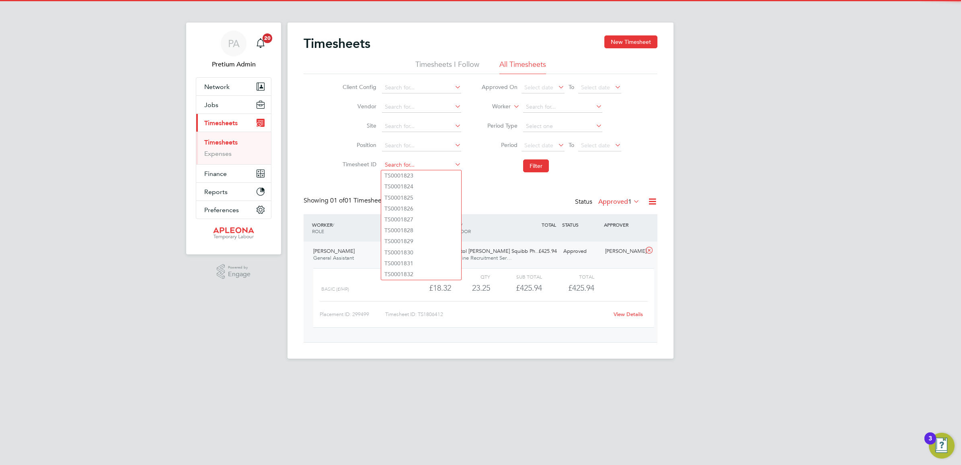
paste input "TS1810387"
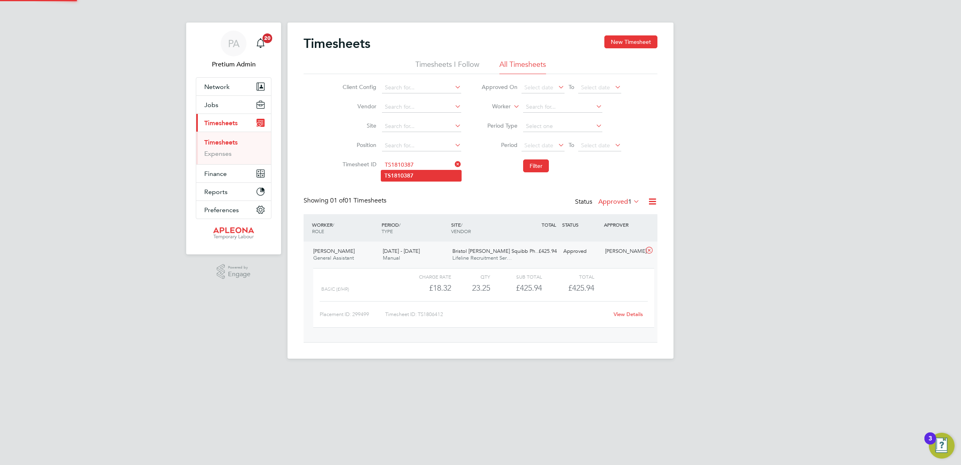
type input "TS1810387"
click at [416, 175] on li "TS1810387" at bounding box center [421, 175] width 80 height 11
click at [532, 167] on button "Filter" at bounding box center [536, 165] width 26 height 13
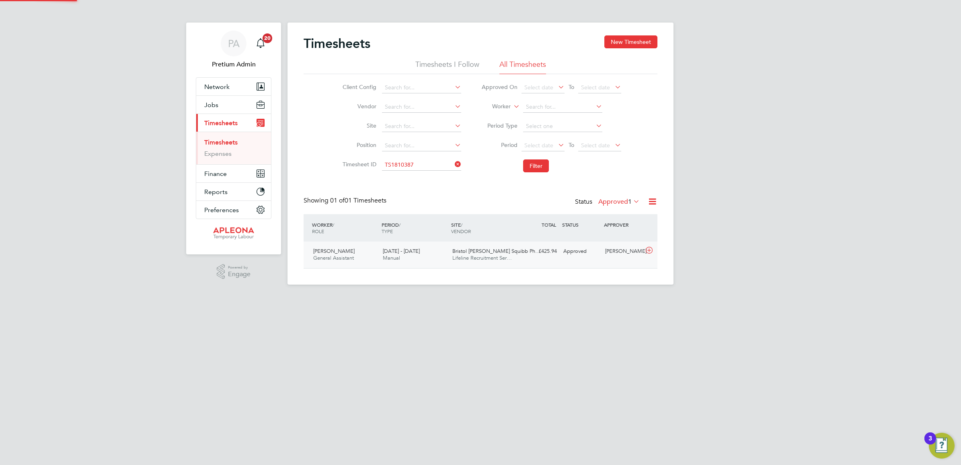
scroll to position [20, 70]
click at [574, 253] on div "Approved" at bounding box center [581, 251] width 42 height 13
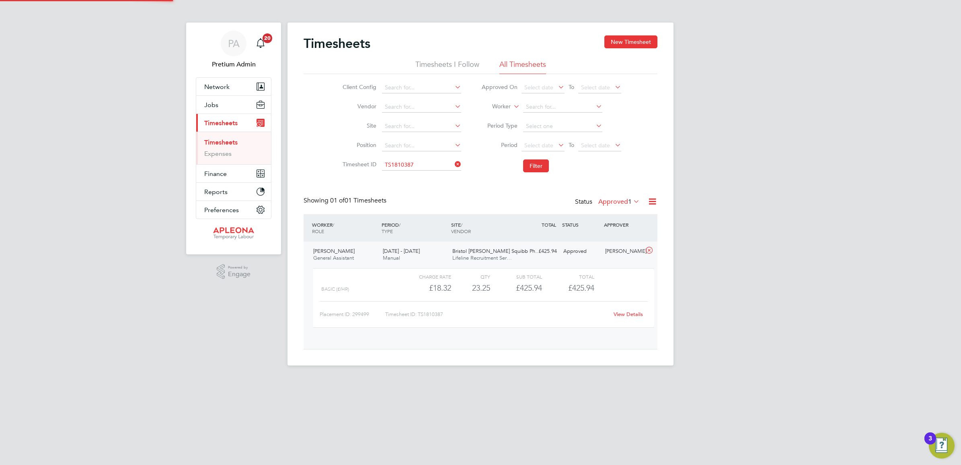
scroll to position [13, 78]
click at [628, 314] on link "View Details" at bounding box center [628, 314] width 29 height 7
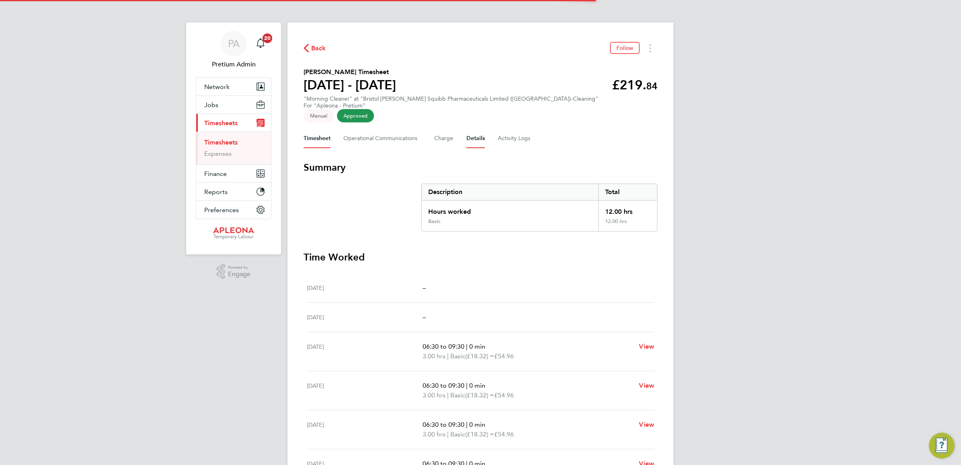
click at [475, 135] on button "Details" at bounding box center [476, 138] width 19 height 19
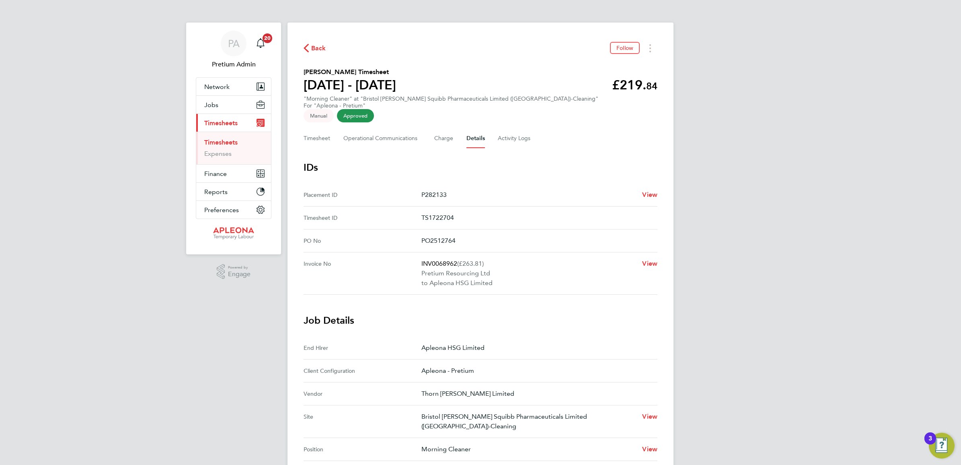
click at [432, 259] on p "INV0068962 (£263.81)" at bounding box center [529, 264] width 214 height 10
copy p "INV0068962"
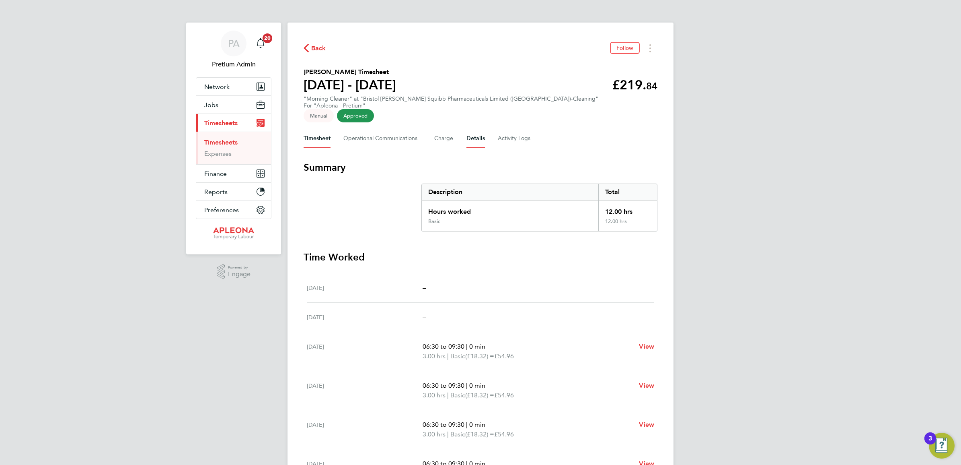
click at [469, 129] on button "Details" at bounding box center [476, 138] width 19 height 19
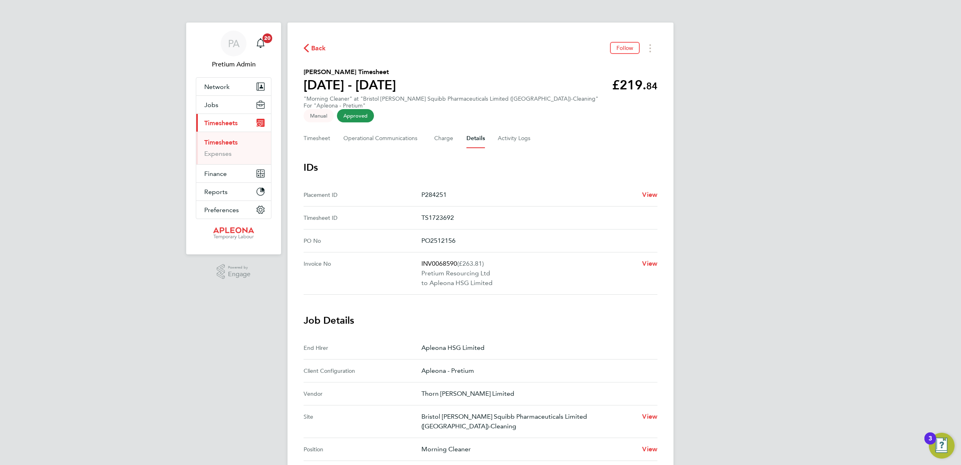
click at [442, 252] on No "Invoice No INV0068590 (£263.81) Pretium Resourcing Ltd to Apleona HSG Limited V…" at bounding box center [481, 273] width 354 height 42
click at [441, 259] on p "INV0068590 (£263.81)" at bounding box center [529, 264] width 214 height 10
copy p "INV0068590"
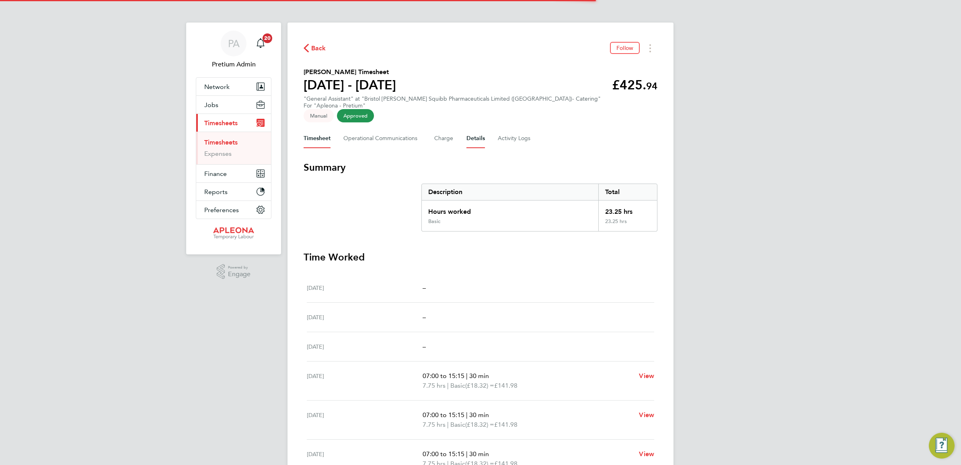
click at [471, 129] on button "Details" at bounding box center [476, 138] width 19 height 19
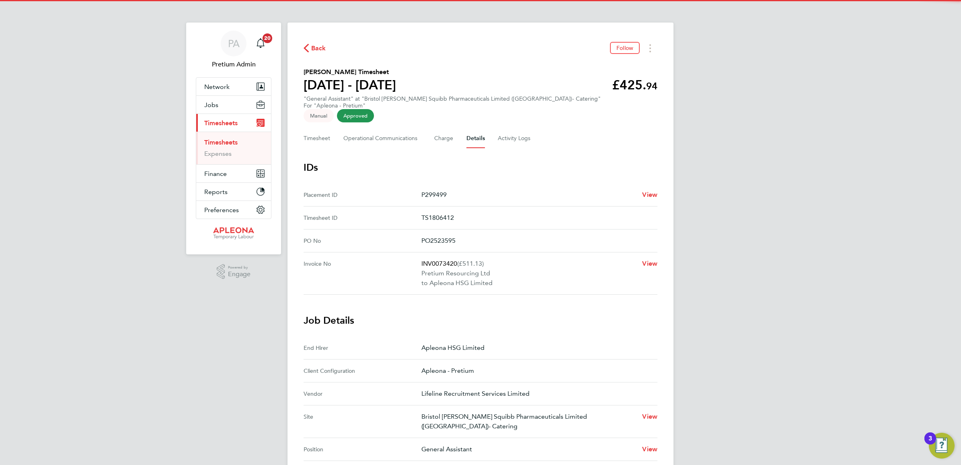
click at [443, 259] on p "INV0073420 (£511.13)" at bounding box center [529, 264] width 214 height 10
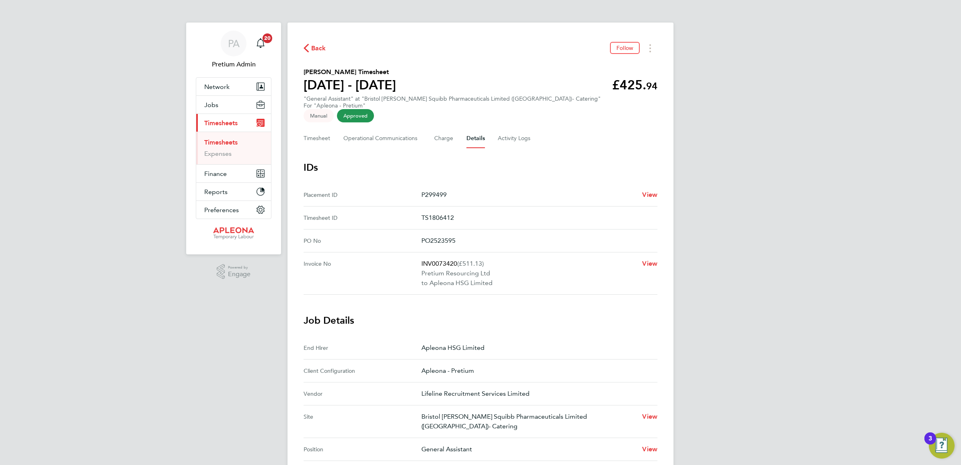
click at [443, 259] on p "INV0073420 (£511.13)" at bounding box center [529, 264] width 214 height 10
copy p "INV0073420"
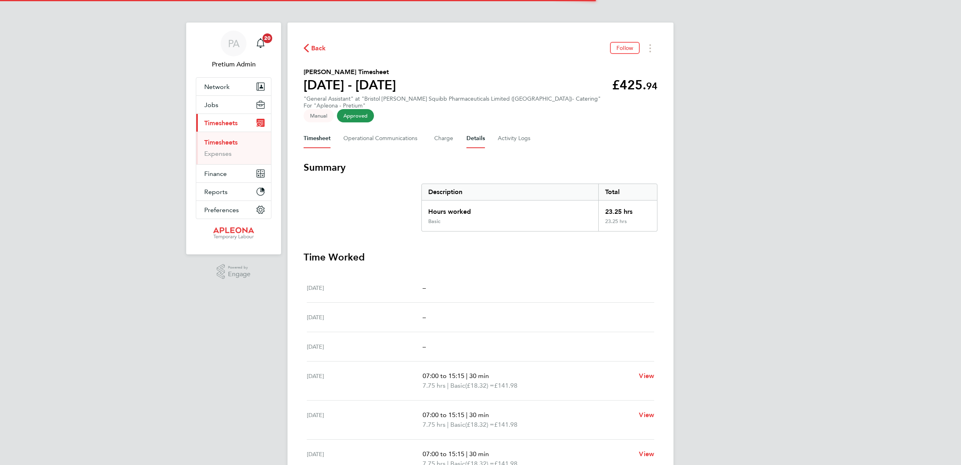
click at [473, 129] on button "Details" at bounding box center [476, 138] width 19 height 19
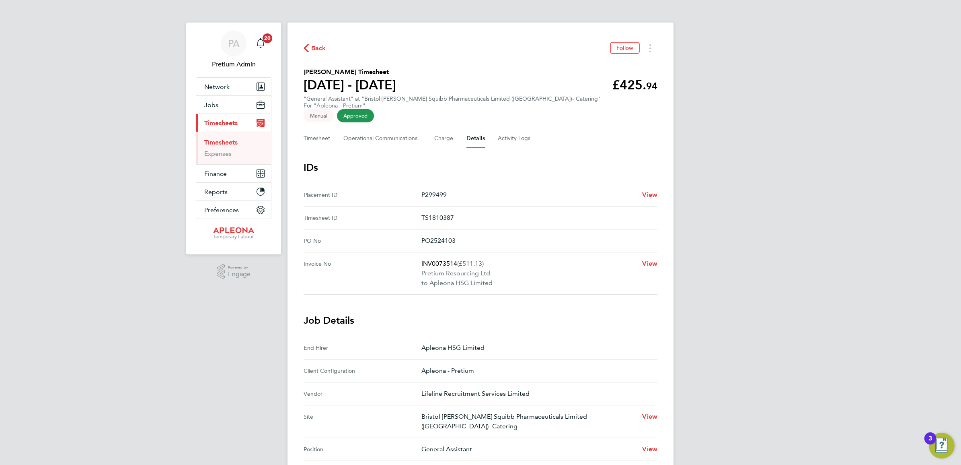
click at [436, 259] on p "INV0073514 (£511.13)" at bounding box center [529, 264] width 214 height 10
copy p "INV0073514"
click at [486, 163] on h3 "IDs" at bounding box center [481, 167] width 354 height 13
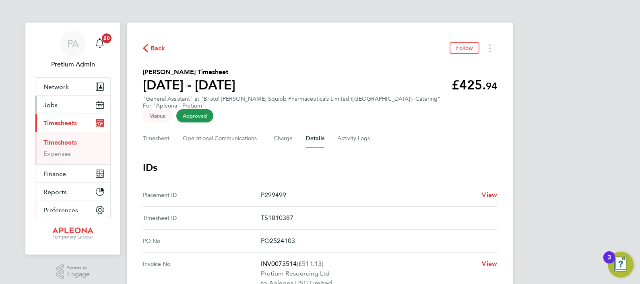
click at [50, 103] on button "Jobs" at bounding box center [72, 105] width 75 height 18
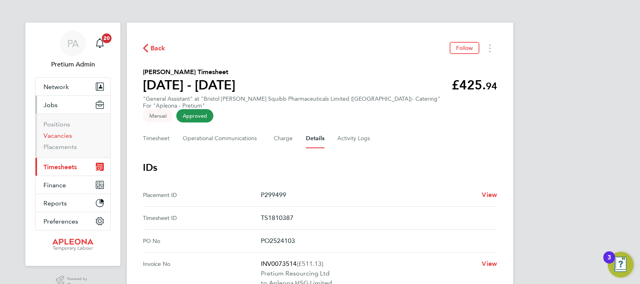
click at [59, 133] on link "Vacancies" at bounding box center [57, 136] width 29 height 8
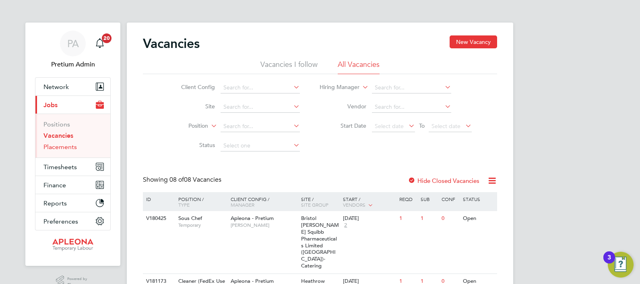
click at [60, 148] on link "Placements" at bounding box center [59, 147] width 33 height 8
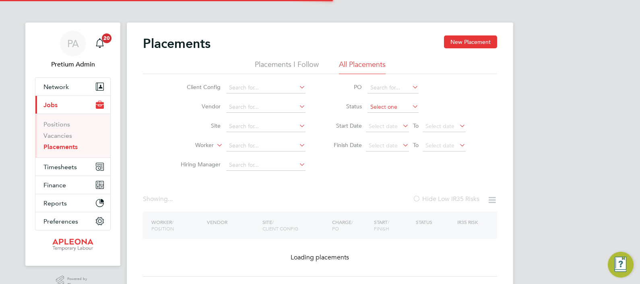
click at [385, 102] on input at bounding box center [392, 106] width 51 height 11
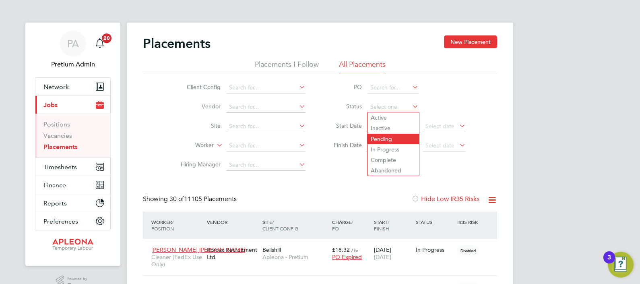
click at [391, 138] on li "Pending" at bounding box center [392, 139] width 51 height 10
type input "Pending"
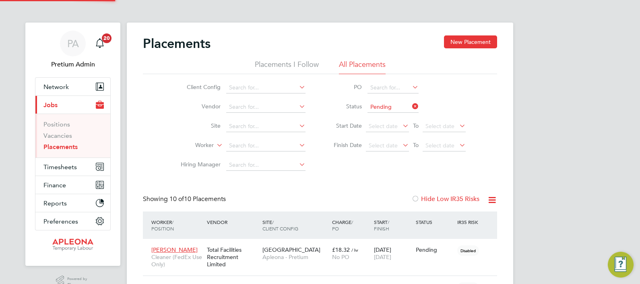
click at [491, 198] on icon at bounding box center [492, 200] width 10 height 10
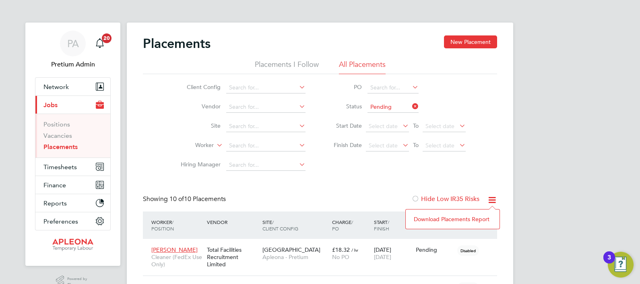
click at [446, 216] on li "Download Placements Report" at bounding box center [452, 218] width 86 height 11
click at [332, 38] on div "Placements New Placement" at bounding box center [320, 47] width 354 height 24
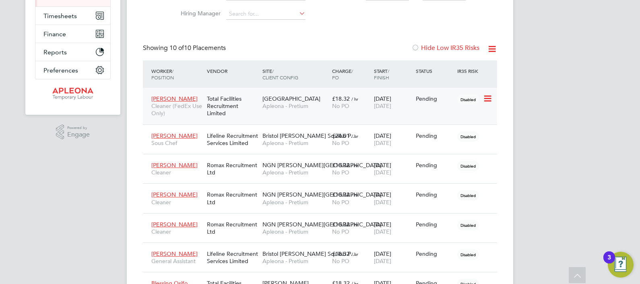
click at [346, 105] on span "No PO" at bounding box center [340, 105] width 17 height 7
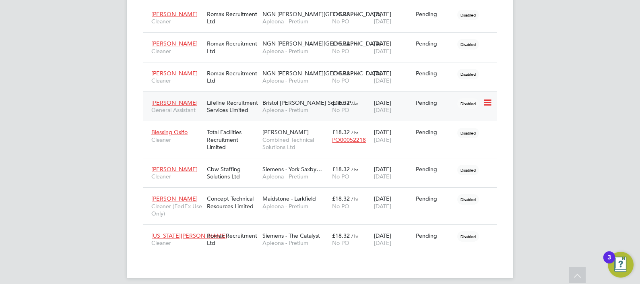
click at [389, 108] on span "[DATE]" at bounding box center [382, 109] width 17 height 7
click at [391, 141] on span "30 Nov 2025" at bounding box center [382, 139] width 17 height 7
click at [372, 206] on div "22 Sep 2025 03 Oct 2025" at bounding box center [393, 202] width 42 height 23
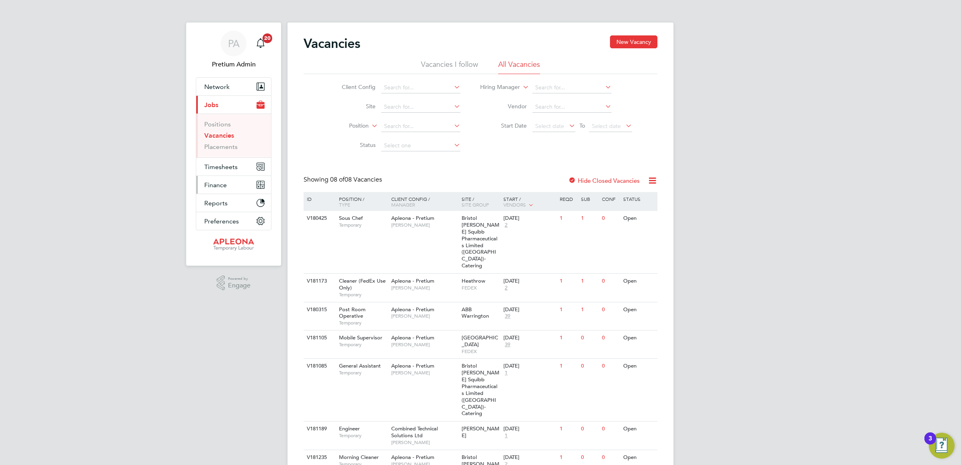
click at [223, 184] on span "Finance" at bounding box center [215, 185] width 23 height 8
drag, startPoint x: 225, startPoint y: 162, endPoint x: 262, endPoint y: 164, distance: 36.7
click at [225, 160] on link "Invoices & Credit Notes" at bounding box center [229, 164] width 50 height 16
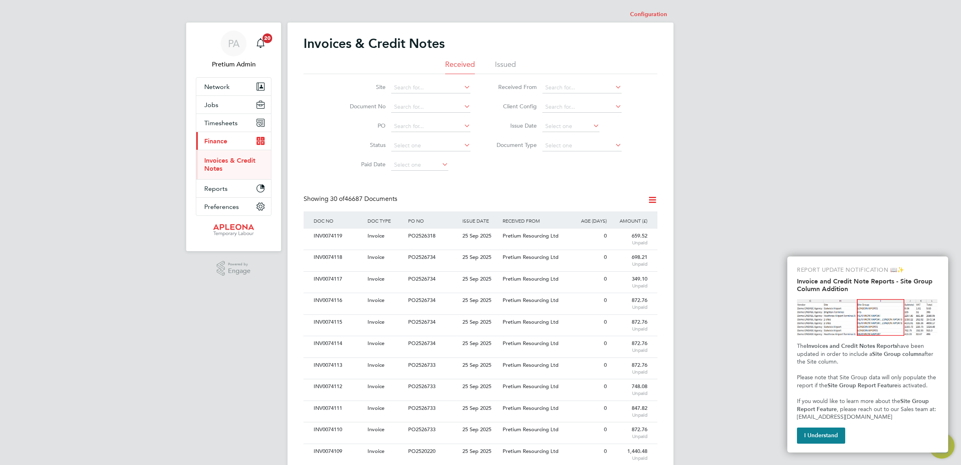
click at [823, 431] on button "I Understand" at bounding box center [821, 435] width 48 height 16
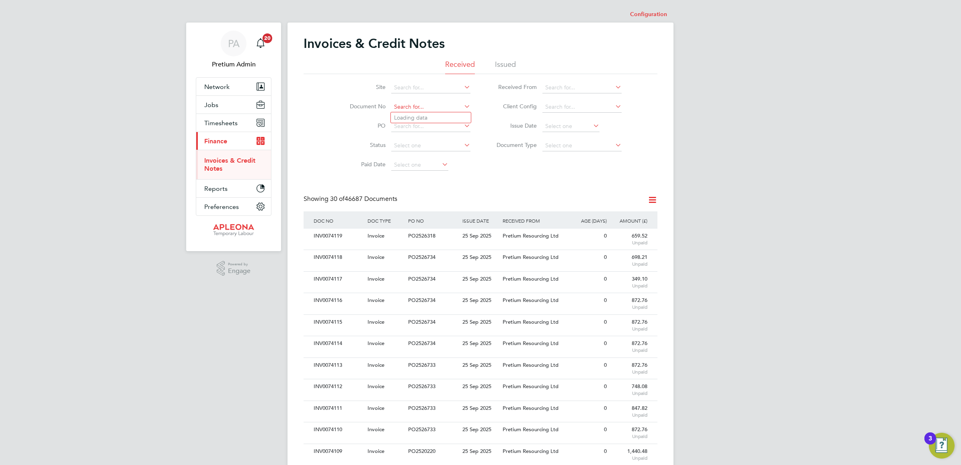
click at [423, 107] on input at bounding box center [430, 106] width 79 height 11
paste input "INV0065222"
type input "INV0065222"
click at [425, 119] on b "INV0065222" at bounding box center [410, 117] width 32 height 7
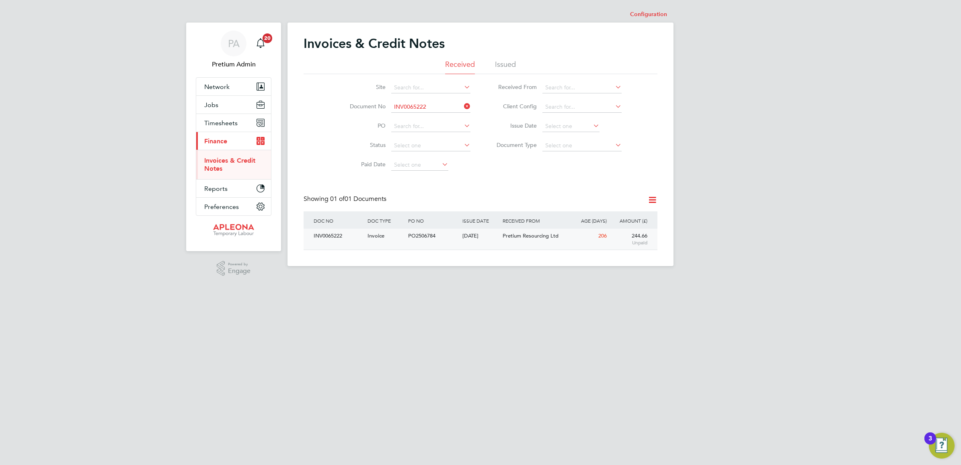
click at [582, 242] on div "206" at bounding box center [588, 235] width 41 height 15
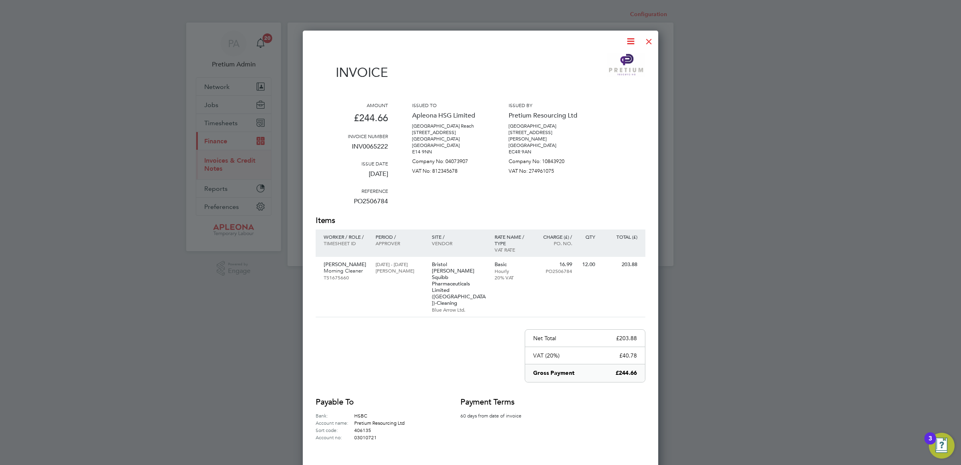
click at [634, 37] on icon at bounding box center [631, 41] width 10 height 10
click at [611, 57] on li "Download Invoice" at bounding box center [606, 60] width 56 height 11
click at [648, 37] on div at bounding box center [649, 39] width 14 height 14
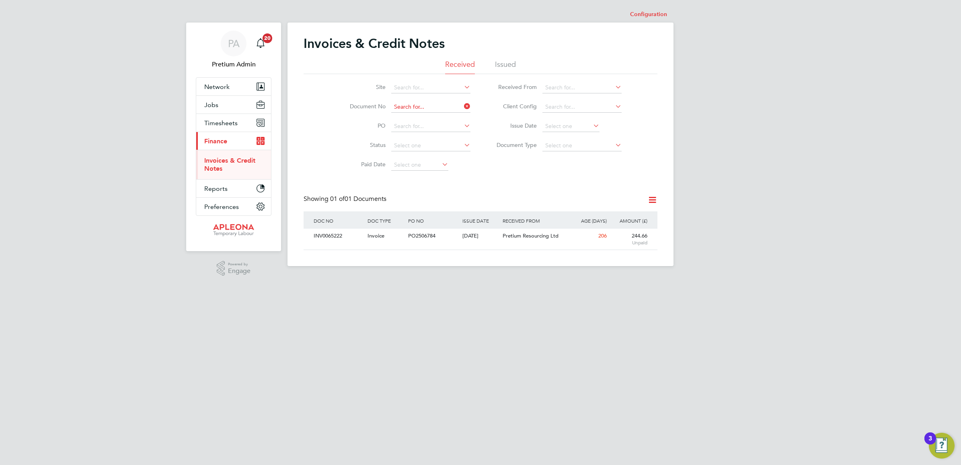
click at [440, 106] on input at bounding box center [430, 106] width 79 height 11
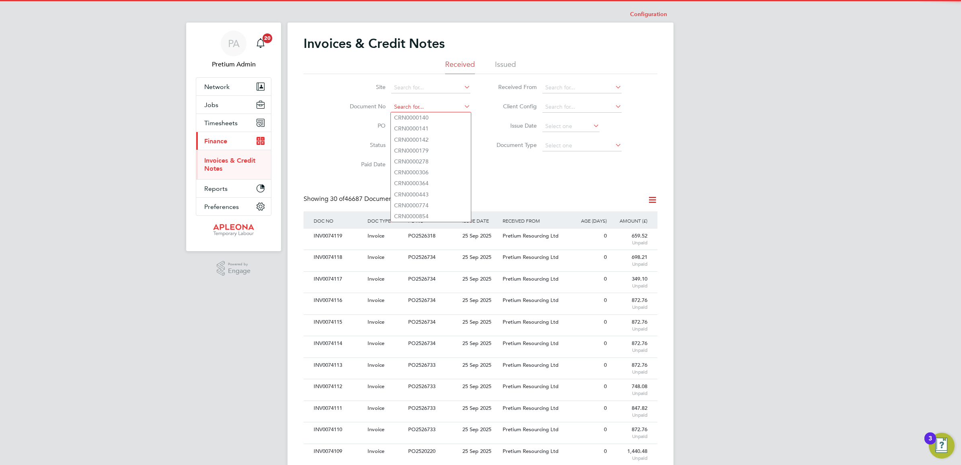
paste input "INV0068302"
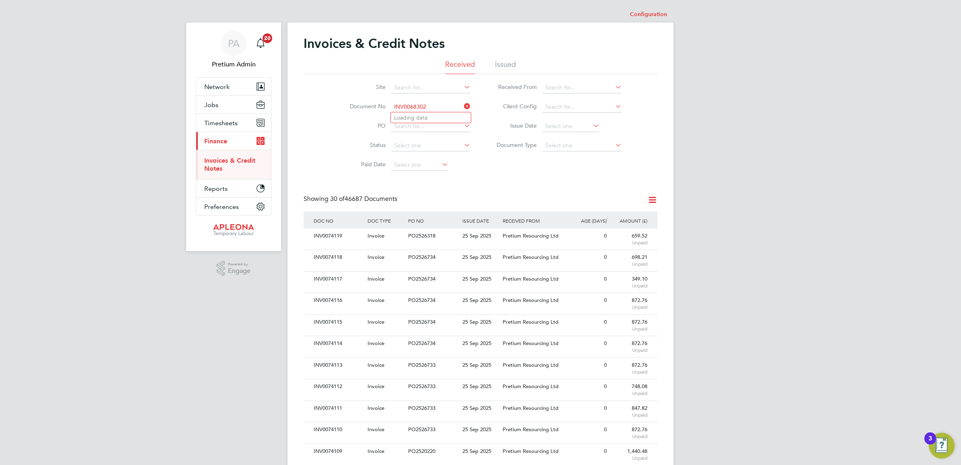
type input "CRN0000140"
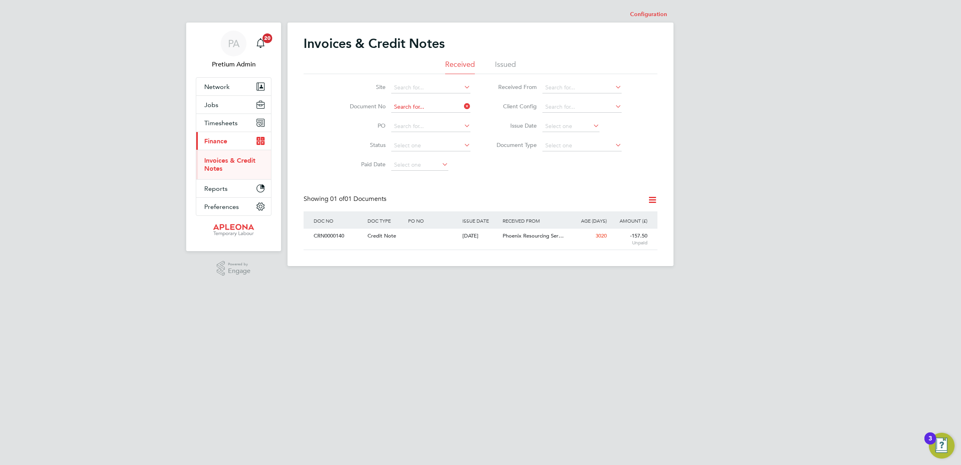
click at [430, 105] on input at bounding box center [430, 106] width 79 height 11
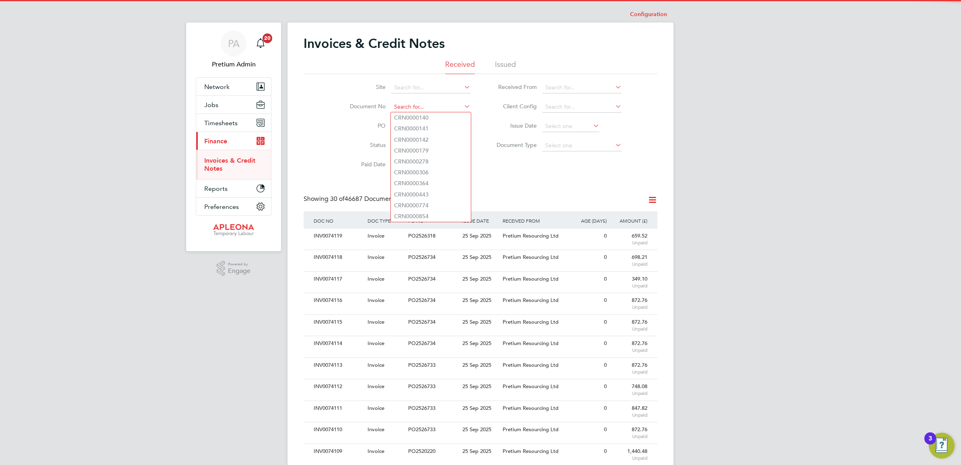
paste input "INV0068302"
type input "INV0068302"
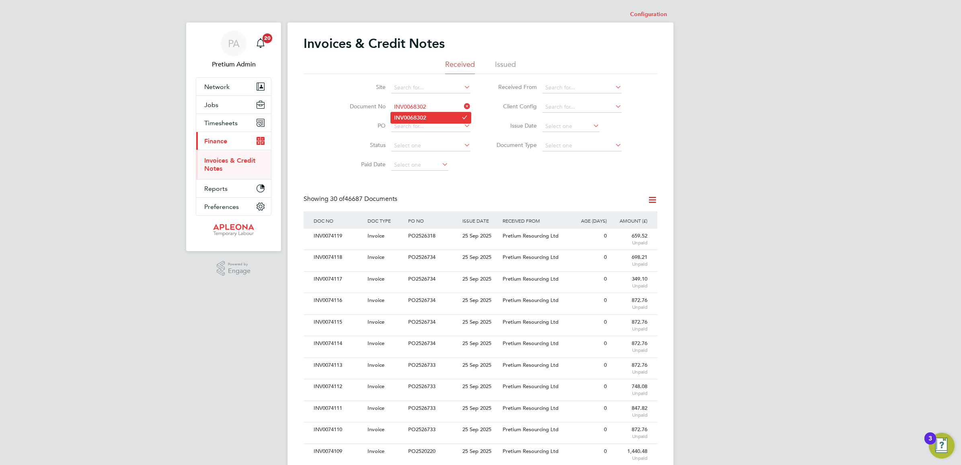
click at [431, 115] on li "INV0068302" at bounding box center [431, 117] width 80 height 11
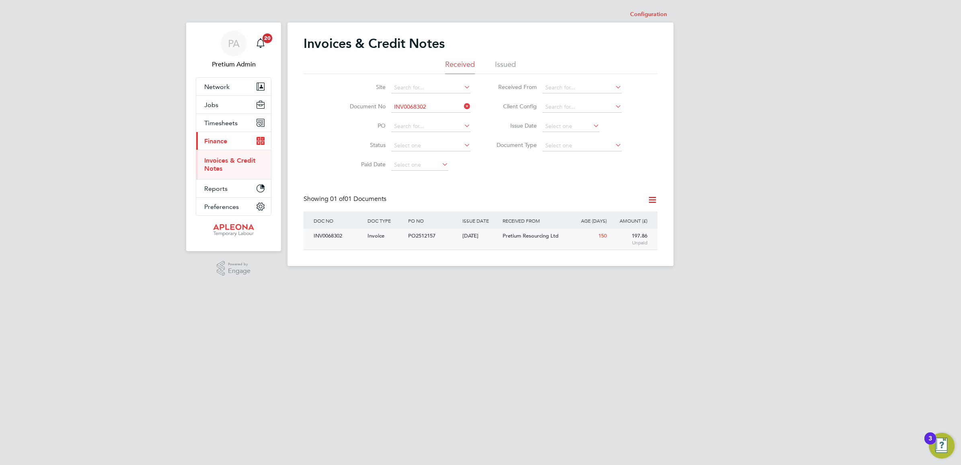
click at [464, 243] on div "28 Apr 2025" at bounding box center [481, 235] width 41 height 15
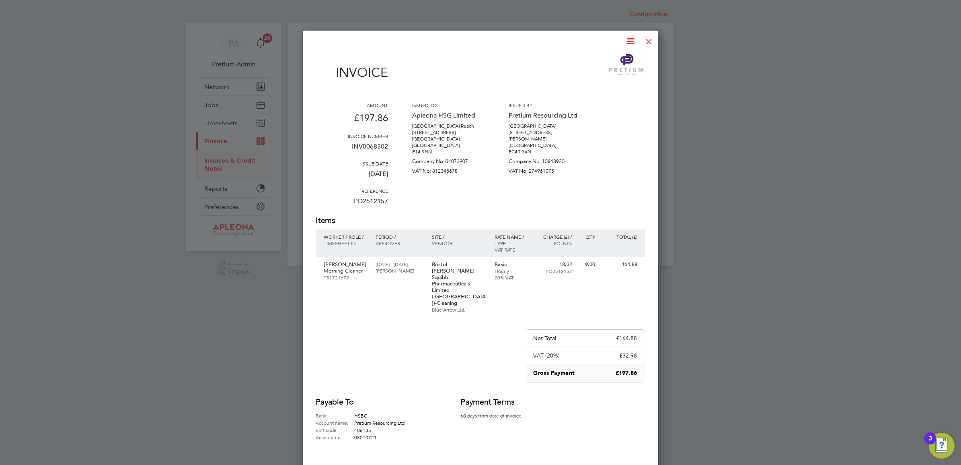
click at [630, 40] on icon at bounding box center [631, 41] width 10 height 10
click at [605, 56] on li "Download Invoice" at bounding box center [606, 60] width 56 height 11
click at [637, 125] on div "Amount £197.86 Invoice number INV0068302 Issue date 28 Apr 2025 Reference PO251…" at bounding box center [481, 158] width 330 height 113
click at [646, 43] on div at bounding box center [649, 39] width 14 height 14
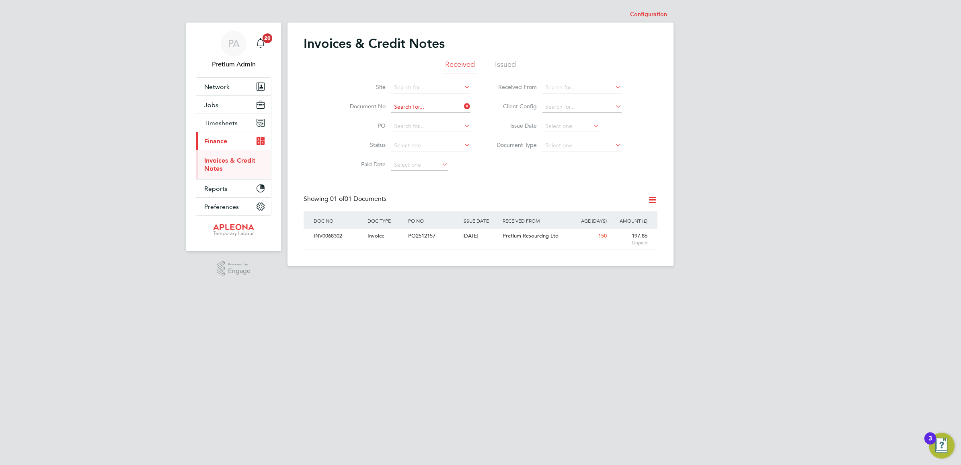
click at [427, 107] on input at bounding box center [430, 106] width 79 height 11
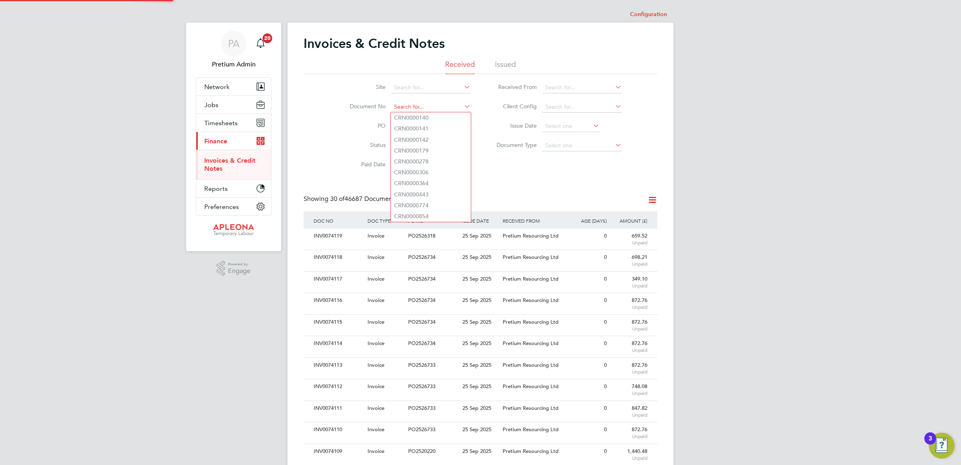
paste input "INV0068962"
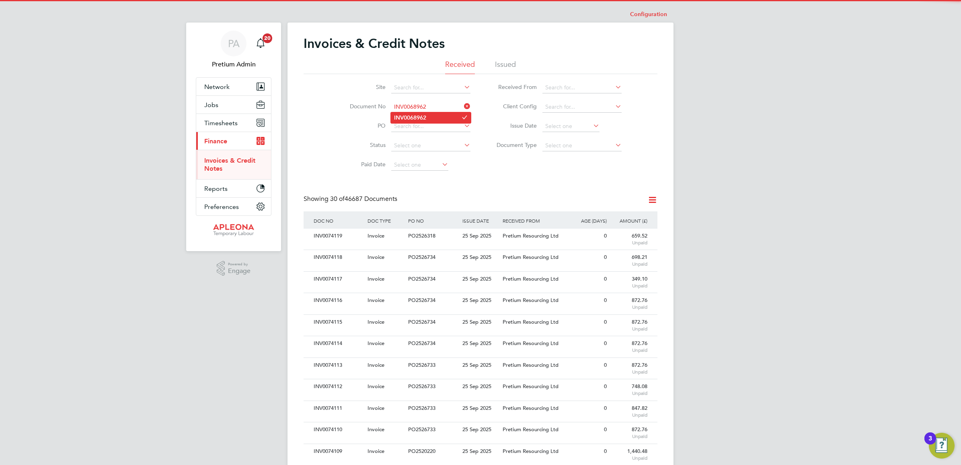
type input "INV0068962"
click at [428, 120] on li "INV0068962" at bounding box center [431, 117] width 80 height 11
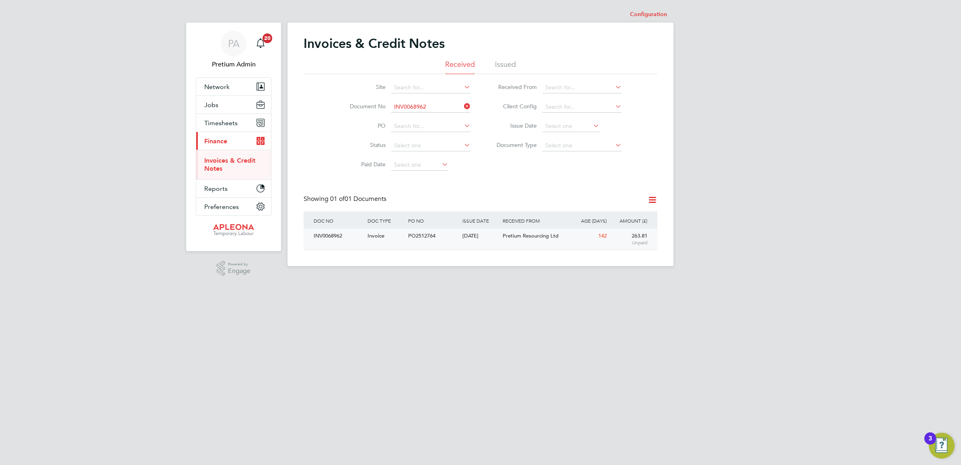
click at [456, 238] on div "PO2512764" at bounding box center [433, 235] width 54 height 15
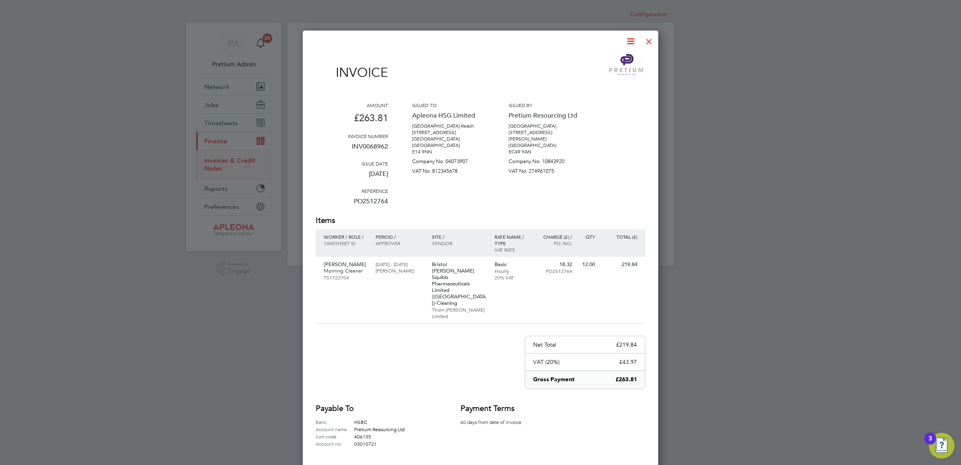
click at [629, 41] on icon at bounding box center [631, 41] width 10 height 10
click at [607, 57] on li "Download Invoice" at bounding box center [606, 60] width 56 height 11
click at [651, 41] on div at bounding box center [649, 39] width 14 height 14
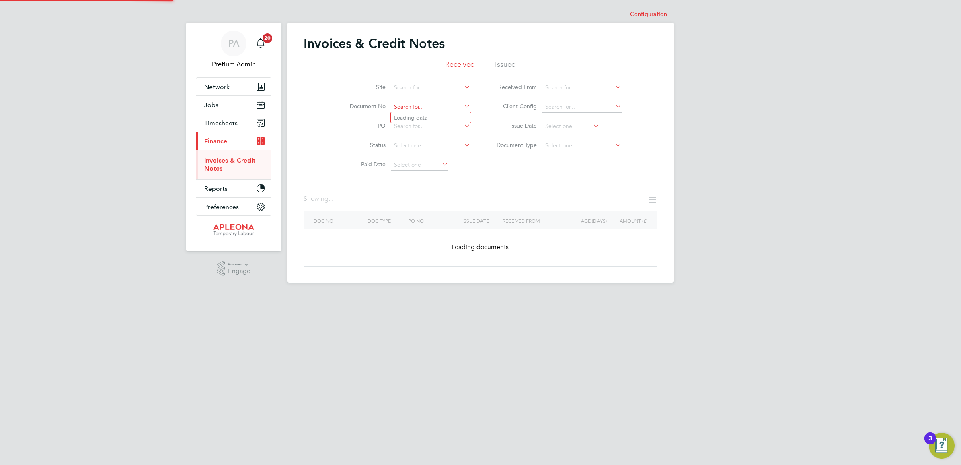
click at [418, 105] on input at bounding box center [430, 106] width 79 height 11
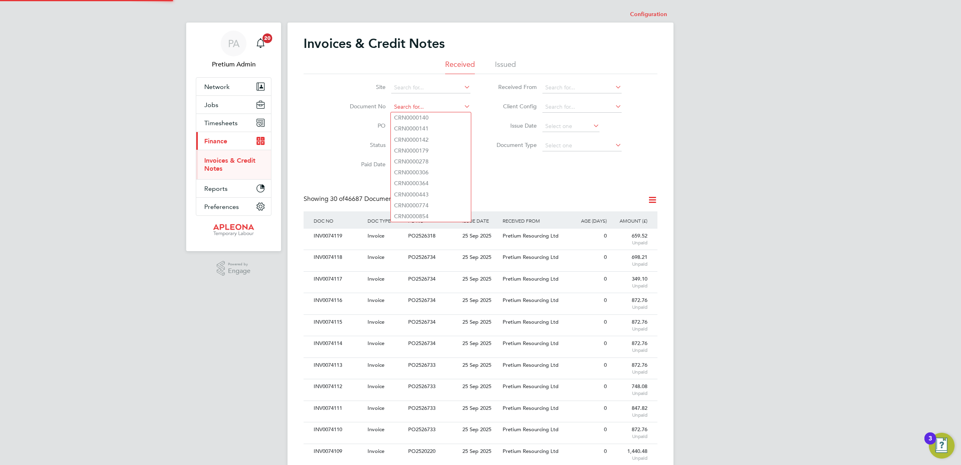
paste input "INV0068961"
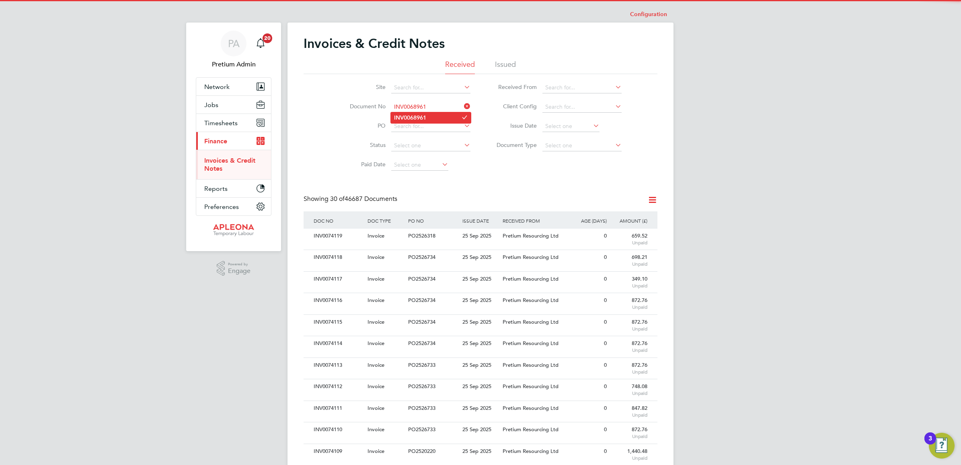
type input "INV0068961"
click at [426, 118] on b "INV0068961" at bounding box center [410, 117] width 32 height 7
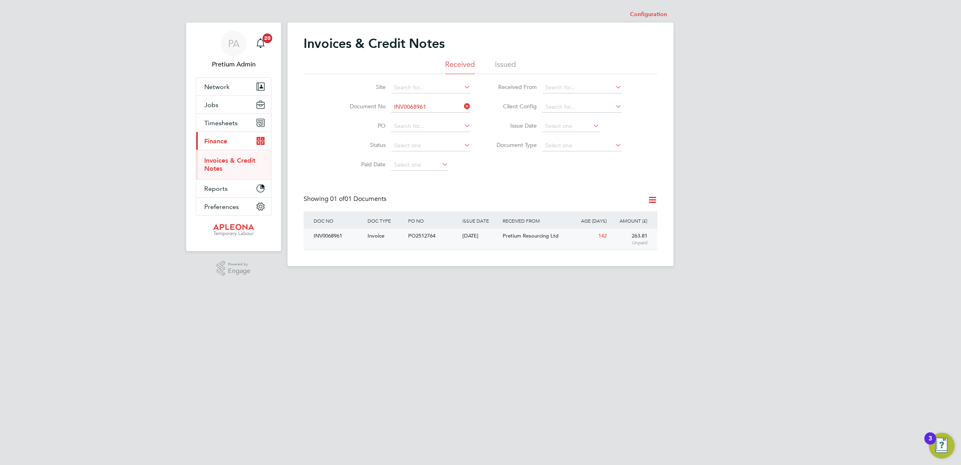
click at [538, 235] on span "Pretium Resourcing Ltd" at bounding box center [531, 235] width 56 height 7
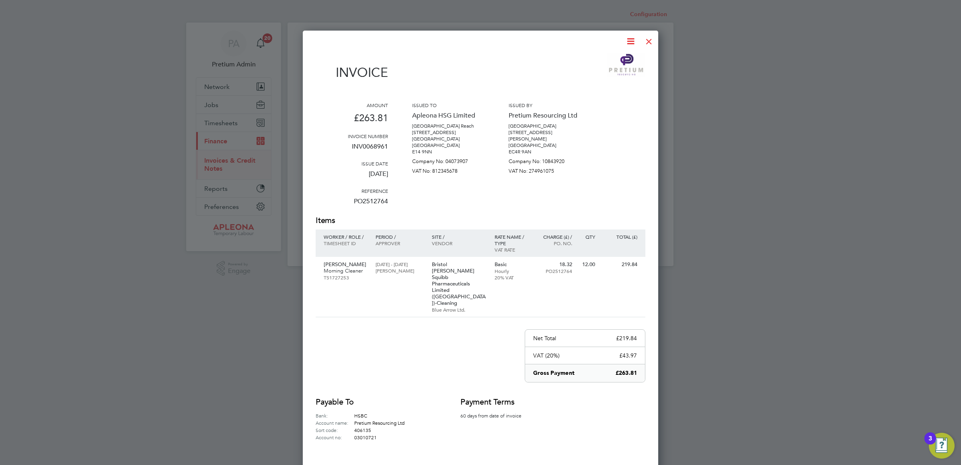
click at [632, 39] on icon at bounding box center [631, 41] width 10 height 10
click at [604, 58] on li "Download Invoice" at bounding box center [606, 60] width 56 height 11
click at [648, 39] on div at bounding box center [649, 39] width 14 height 14
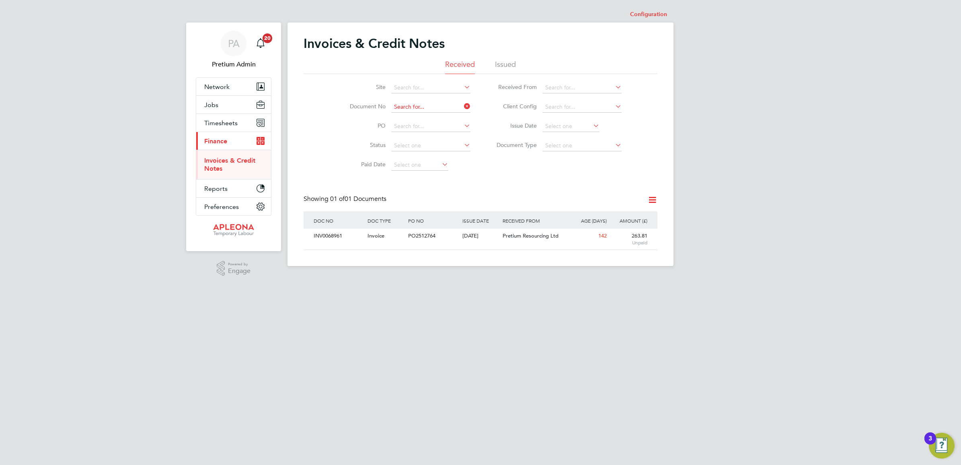
click at [419, 109] on input at bounding box center [430, 106] width 79 height 11
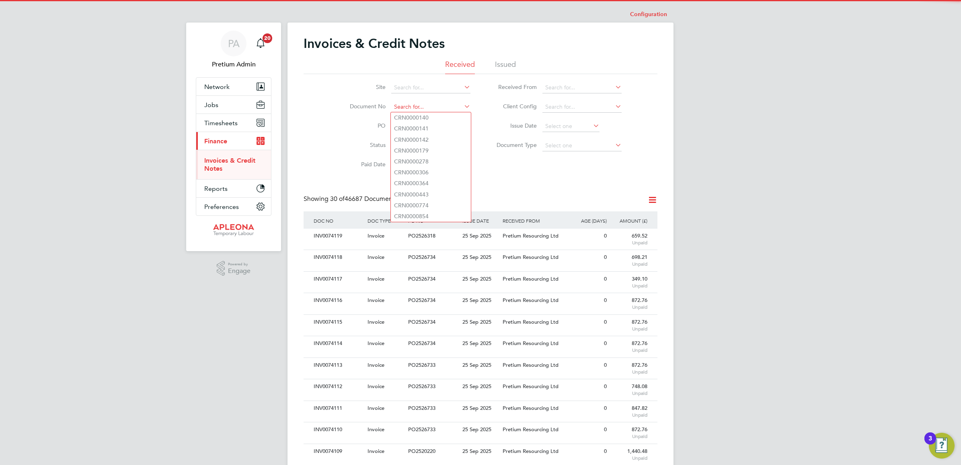
paste input "INV0068590"
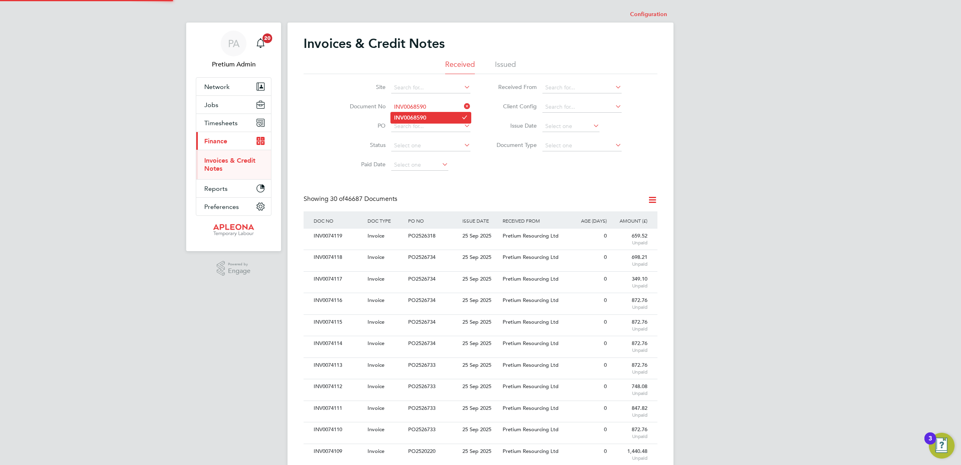
type input "INV0068590"
click at [424, 116] on b "INV0068590" at bounding box center [410, 117] width 32 height 7
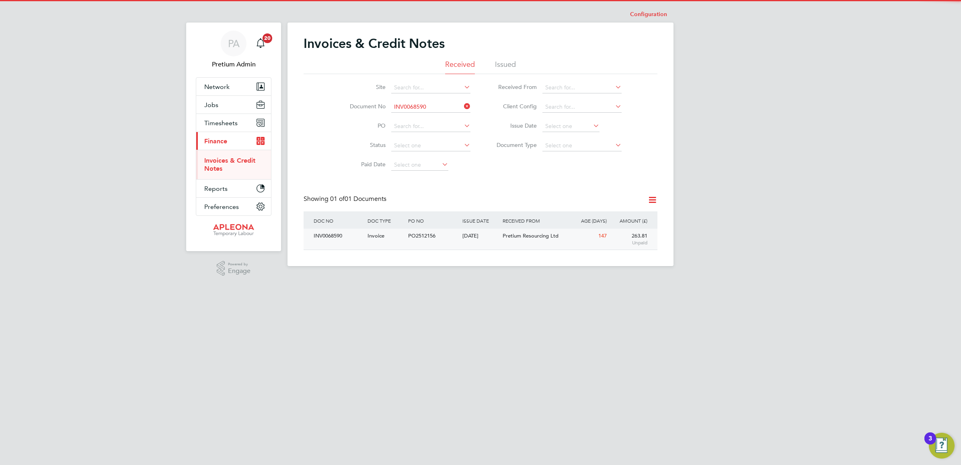
drag, startPoint x: 477, startPoint y: 236, endPoint x: 489, endPoint y: 234, distance: 11.8
click at [477, 236] on div "01 May 2025" at bounding box center [481, 235] width 41 height 15
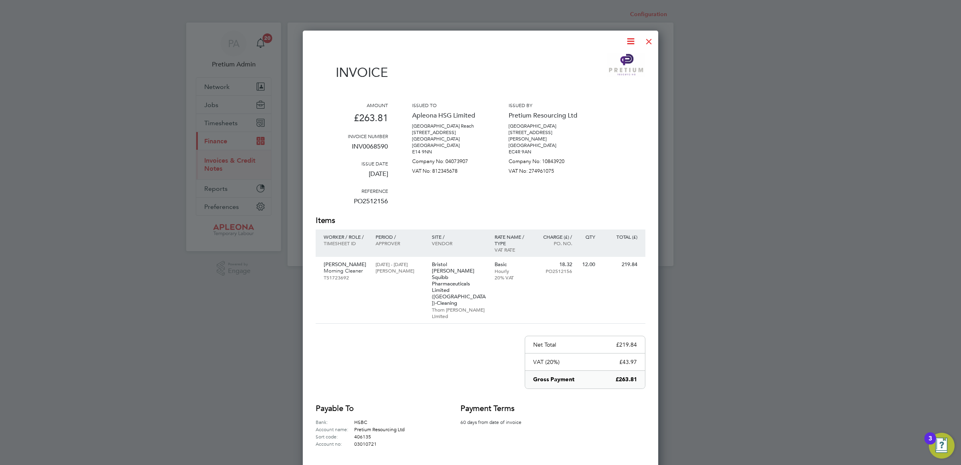
click at [634, 43] on icon at bounding box center [631, 41] width 10 height 10
click at [608, 58] on li "Download Invoice" at bounding box center [606, 60] width 56 height 11
click at [650, 39] on div at bounding box center [649, 39] width 14 height 14
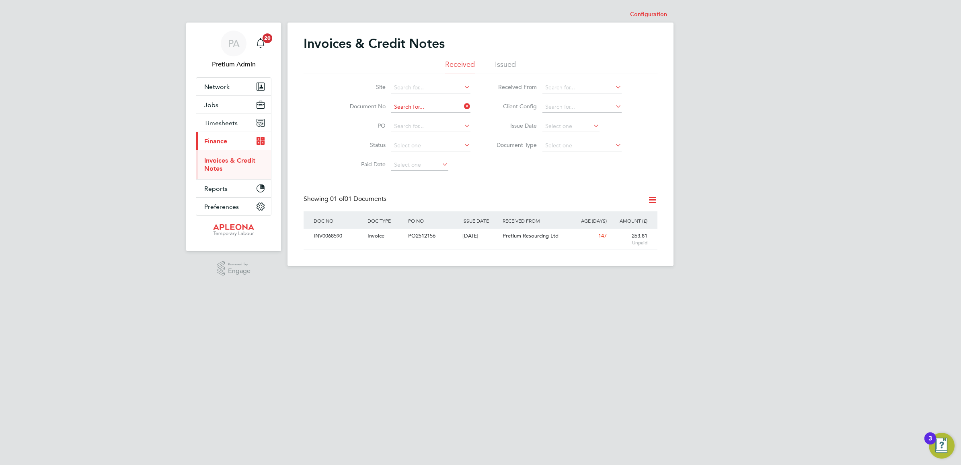
click at [418, 109] on input at bounding box center [430, 106] width 79 height 11
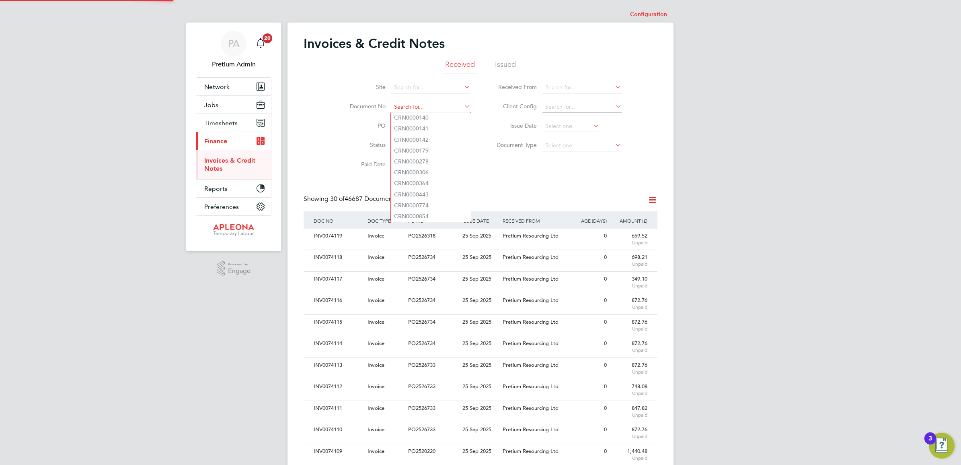
paste input "INV0073420"
type input "INV0073420"
click at [418, 118] on b "INV0073420" at bounding box center [410, 117] width 32 height 7
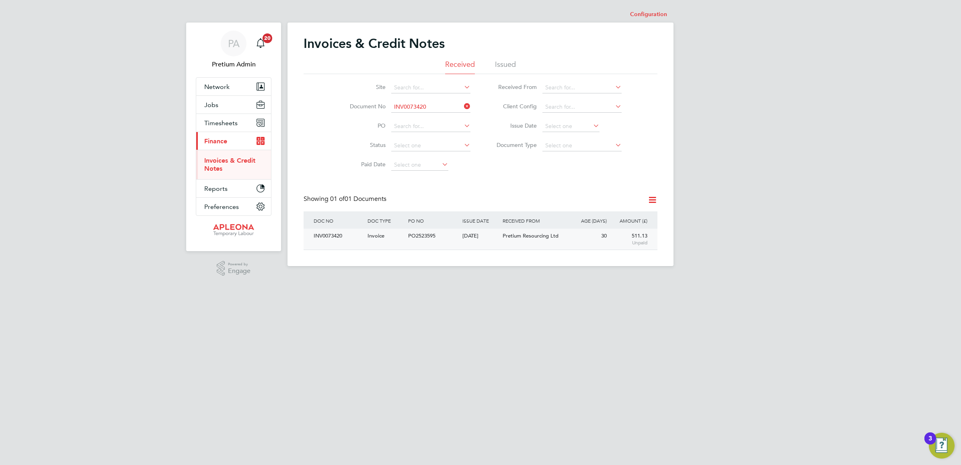
click at [499, 237] on div "26 Aug 2025" at bounding box center [481, 235] width 41 height 15
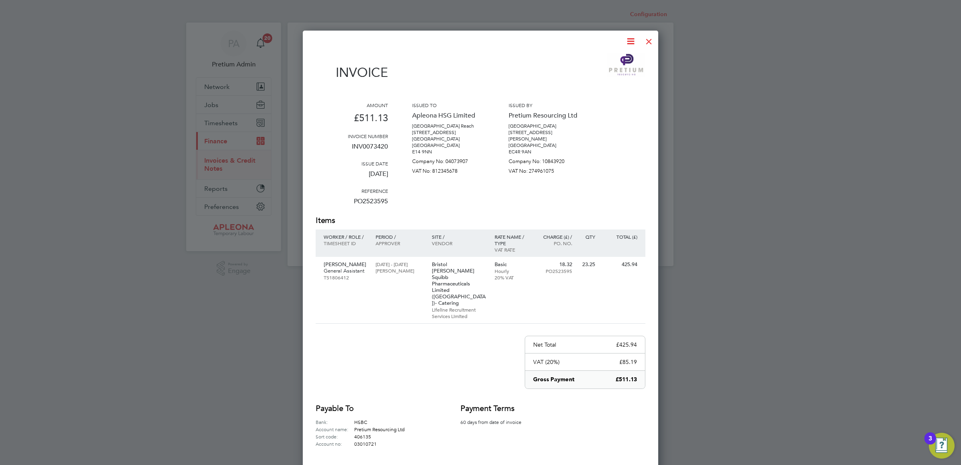
click at [628, 41] on icon at bounding box center [631, 41] width 10 height 10
click at [597, 57] on li "Download Invoice" at bounding box center [606, 60] width 56 height 11
drag, startPoint x: 649, startPoint y: 40, endPoint x: 588, endPoint y: 74, distance: 69.3
click at [649, 40] on div at bounding box center [649, 39] width 14 height 14
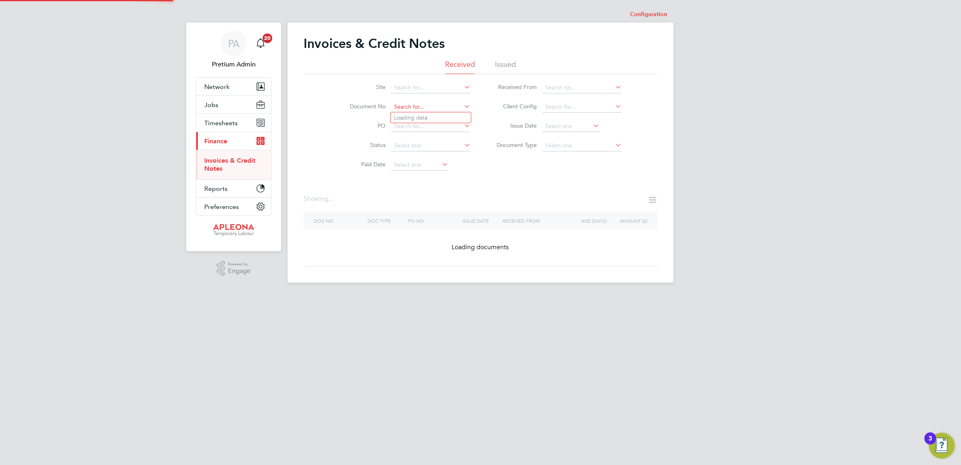
click at [414, 105] on input at bounding box center [430, 106] width 79 height 11
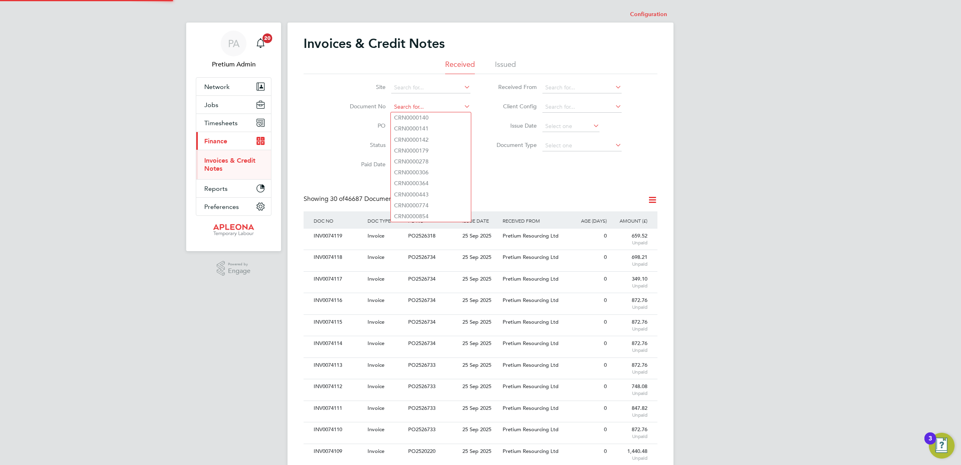
paste input "INV0073514"
type input "INV0073514"
click at [421, 117] on b "INV0073514" at bounding box center [410, 117] width 32 height 7
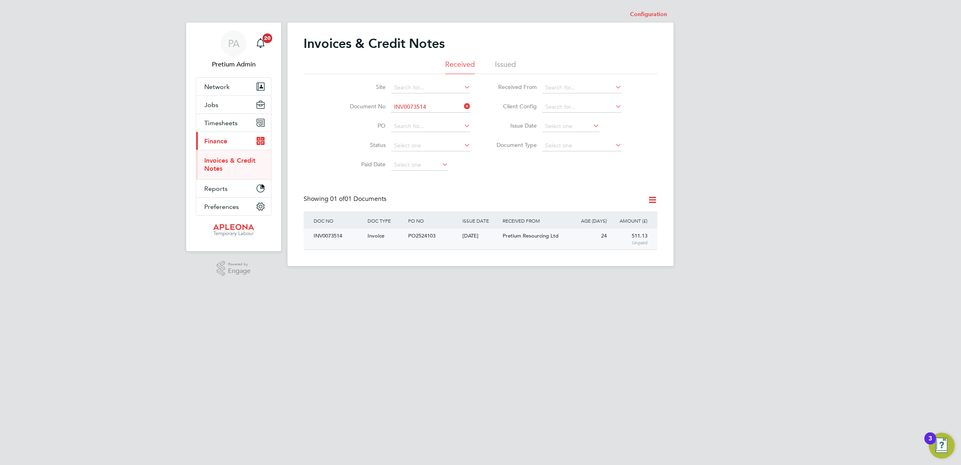
click at [479, 243] on div "INV0073514 Invoice PO2524103 01 Sep 2025 Apleona HSG Limited Pretium Resourcing…" at bounding box center [481, 238] width 354 height 21
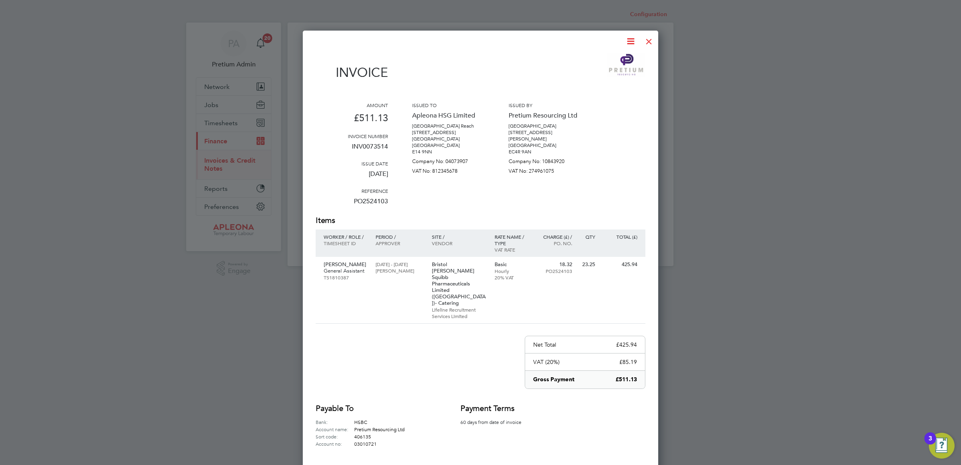
click at [629, 41] on icon at bounding box center [631, 41] width 10 height 10
click at [604, 59] on li "Download Invoice" at bounding box center [606, 60] width 56 height 11
click at [650, 39] on div at bounding box center [649, 39] width 14 height 14
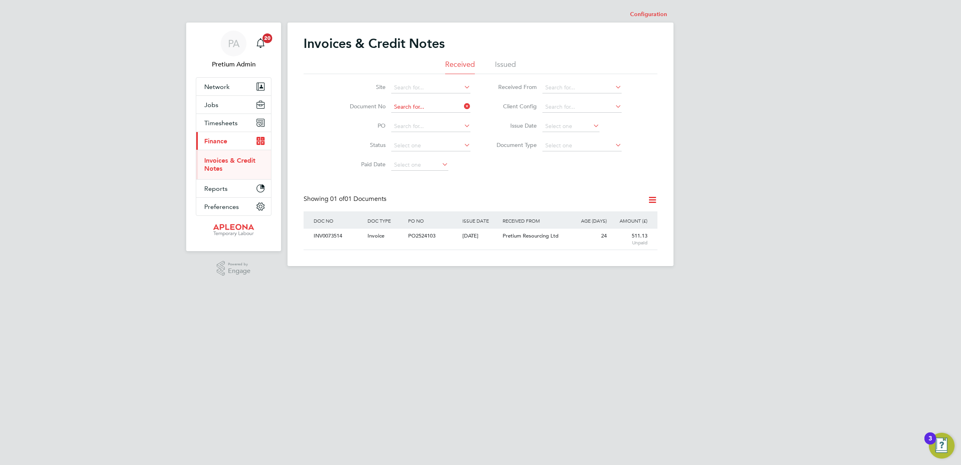
click at [430, 104] on input at bounding box center [430, 106] width 79 height 11
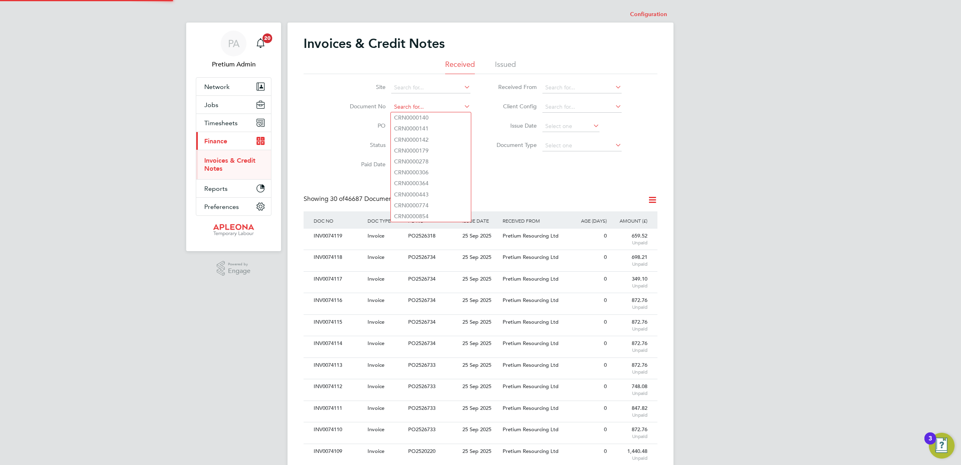
paste input "INV0073421"
type input "INV0073421"
click at [424, 117] on b "INV0073421" at bounding box center [410, 117] width 32 height 7
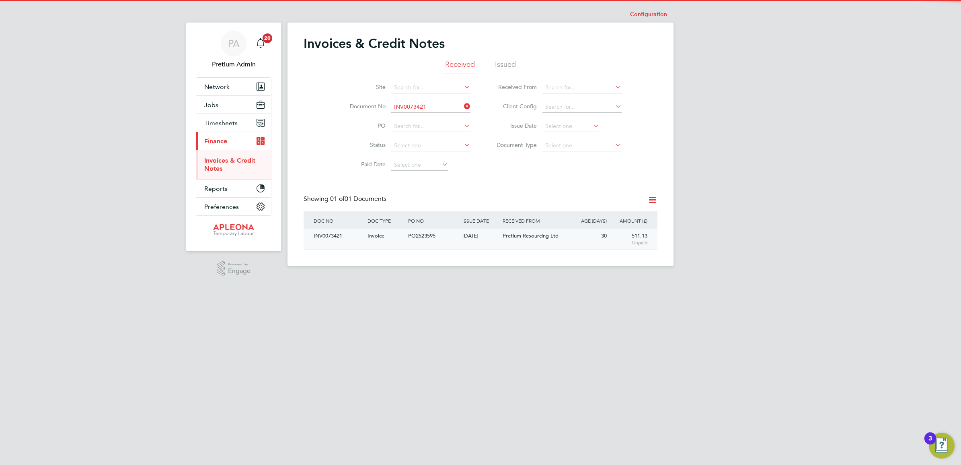
click at [484, 239] on div "26 Aug 2025" at bounding box center [481, 235] width 41 height 15
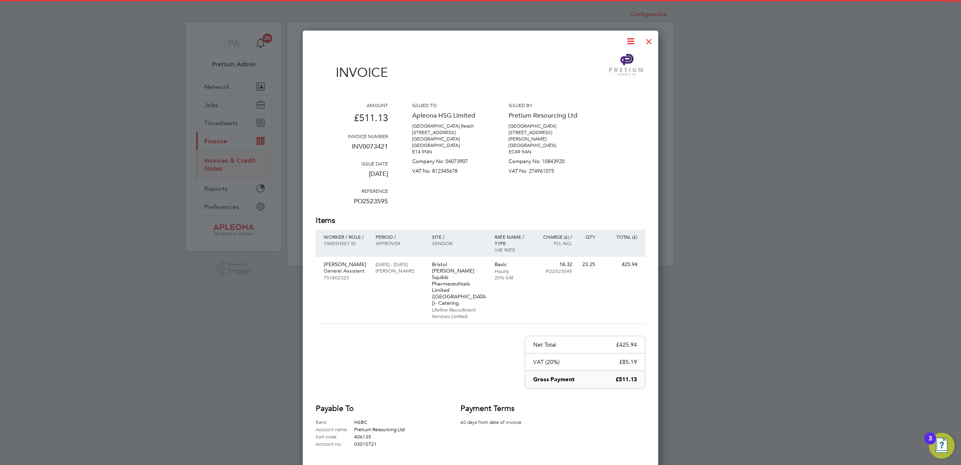
click at [629, 40] on icon at bounding box center [631, 41] width 10 height 10
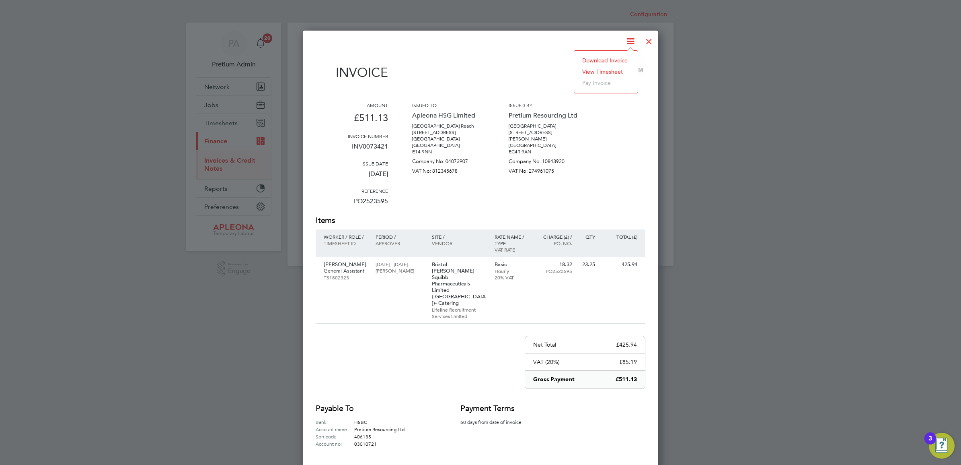
click at [605, 57] on li "Download Invoice" at bounding box center [606, 60] width 56 height 11
click at [823, 351] on div at bounding box center [480, 232] width 961 height 465
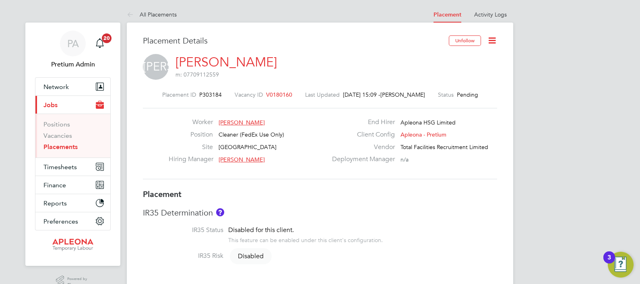
click at [492, 40] on icon at bounding box center [492, 40] width 10 height 10
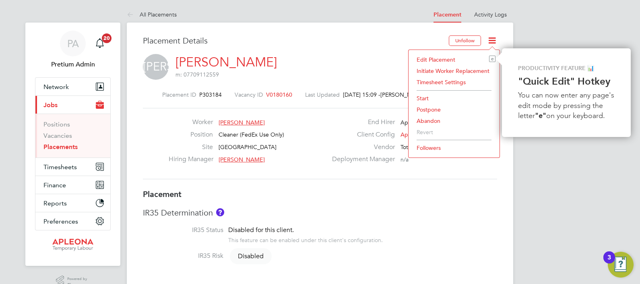
click at [430, 119] on li "Abandon" at bounding box center [453, 120] width 83 height 11
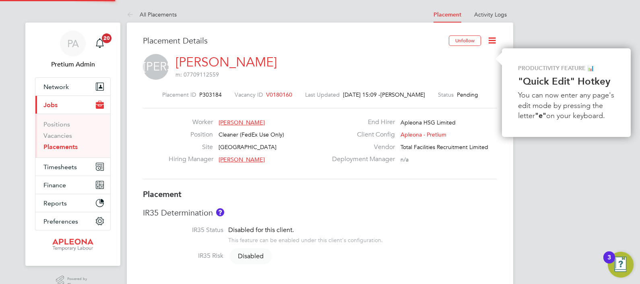
scroll to position [4, 4]
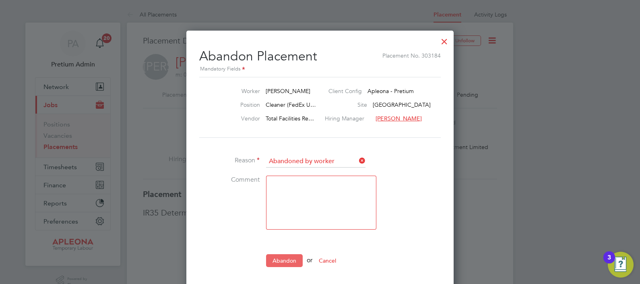
click at [282, 257] on button "Abandon" at bounding box center [284, 260] width 37 height 13
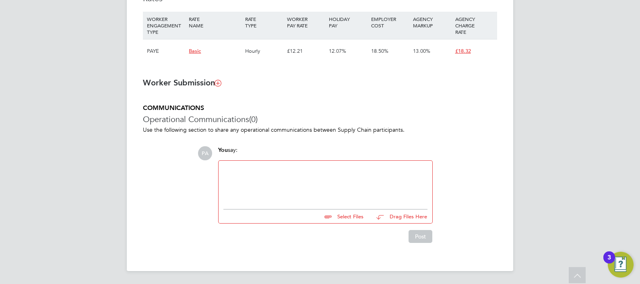
click at [267, 186] on div at bounding box center [325, 182] width 204 height 35
click at [425, 239] on button "Post" at bounding box center [420, 236] width 24 height 13
click at [322, 184] on div at bounding box center [325, 182] width 204 height 35
click at [420, 240] on button "Post" at bounding box center [420, 235] width 24 height 13
click at [300, 191] on div at bounding box center [325, 182] width 204 height 35
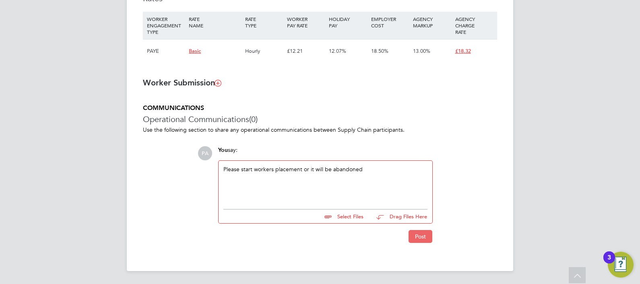
click at [420, 237] on button "Post" at bounding box center [420, 236] width 24 height 13
